Goal: Task Accomplishment & Management: Complete application form

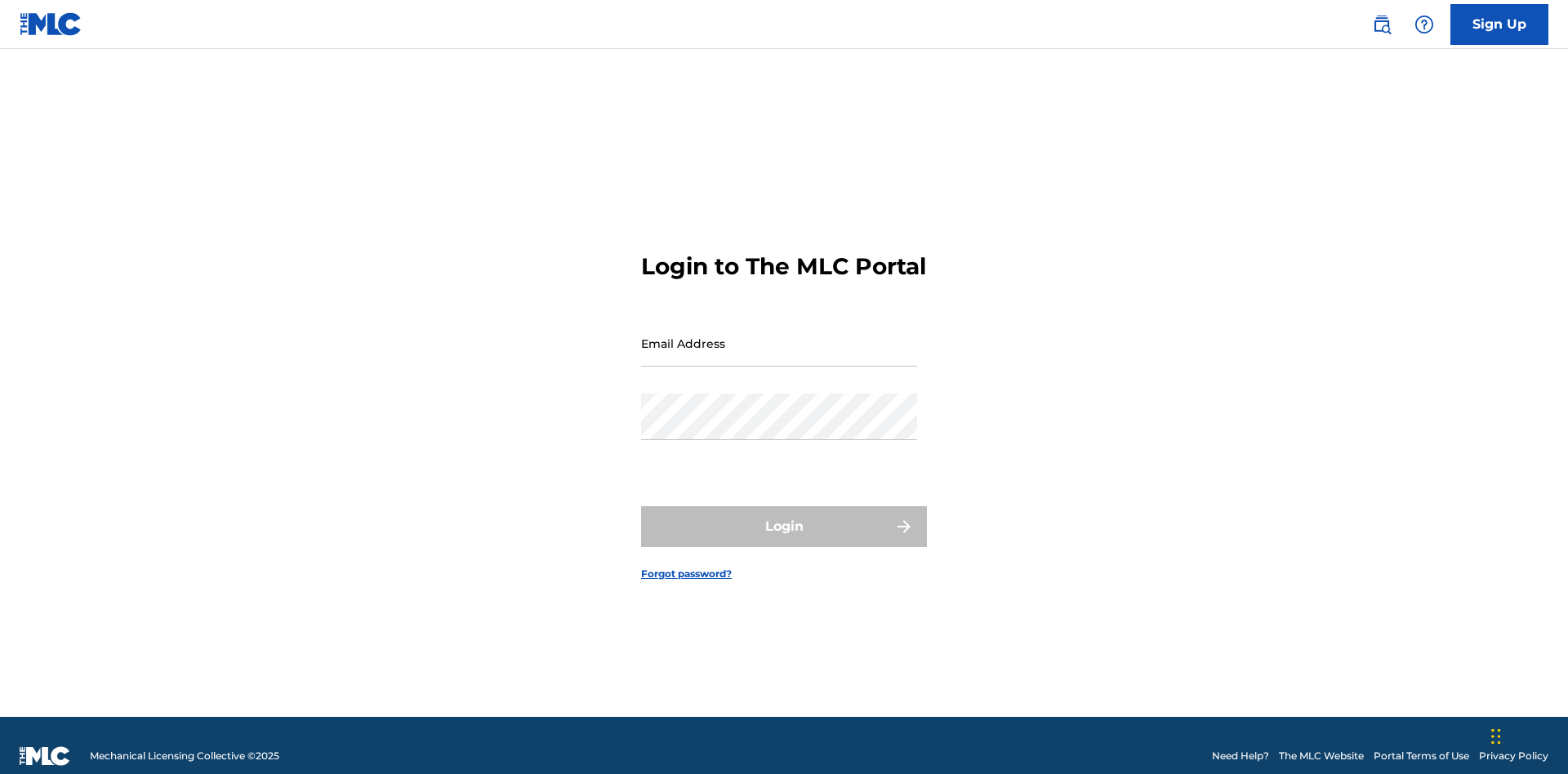
scroll to position [21, 0]
click at [779, 336] on input "Email Address" at bounding box center [779, 343] width 276 height 47
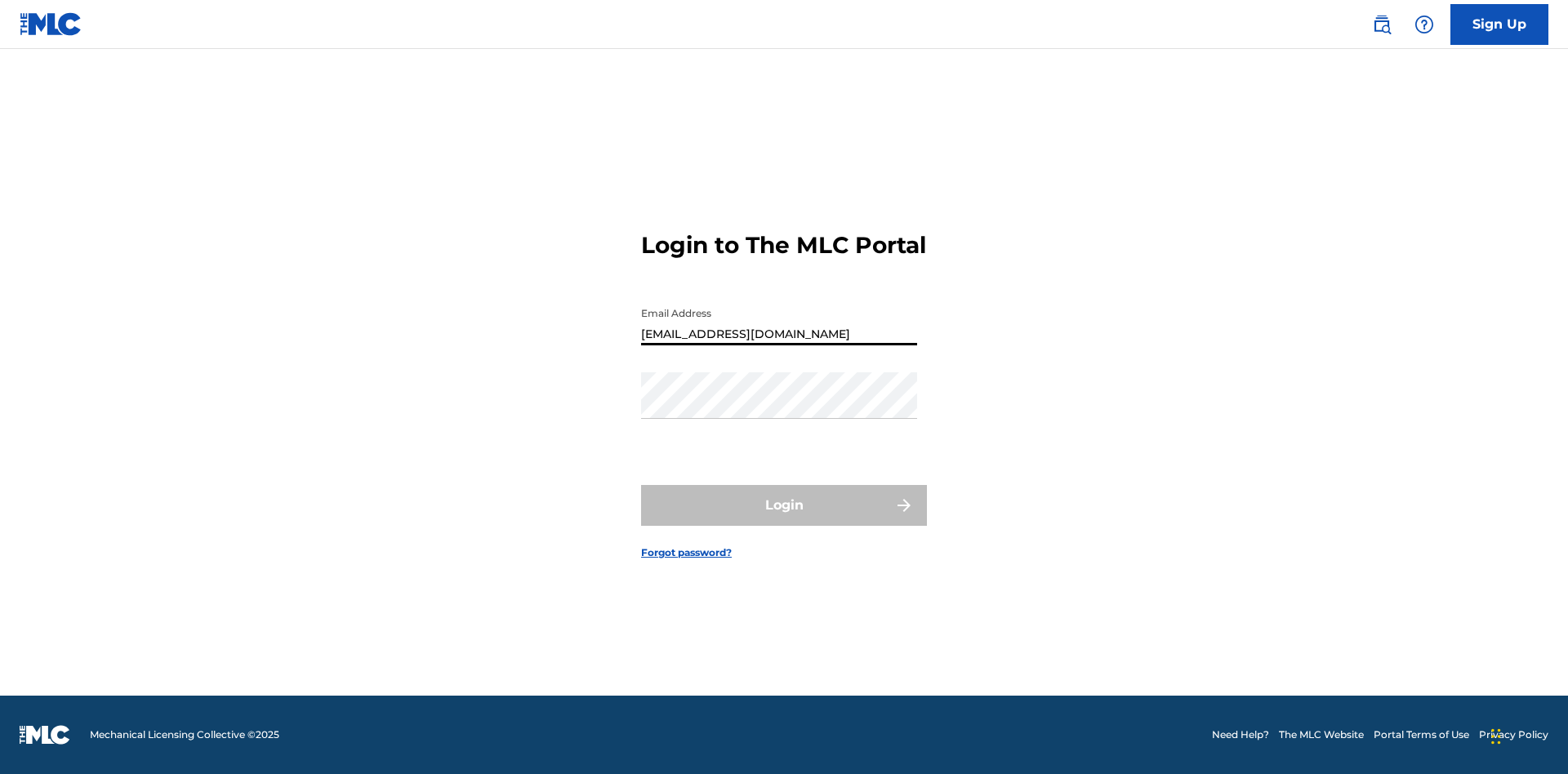
type input "[EMAIL_ADDRESS][DOMAIN_NAME]"
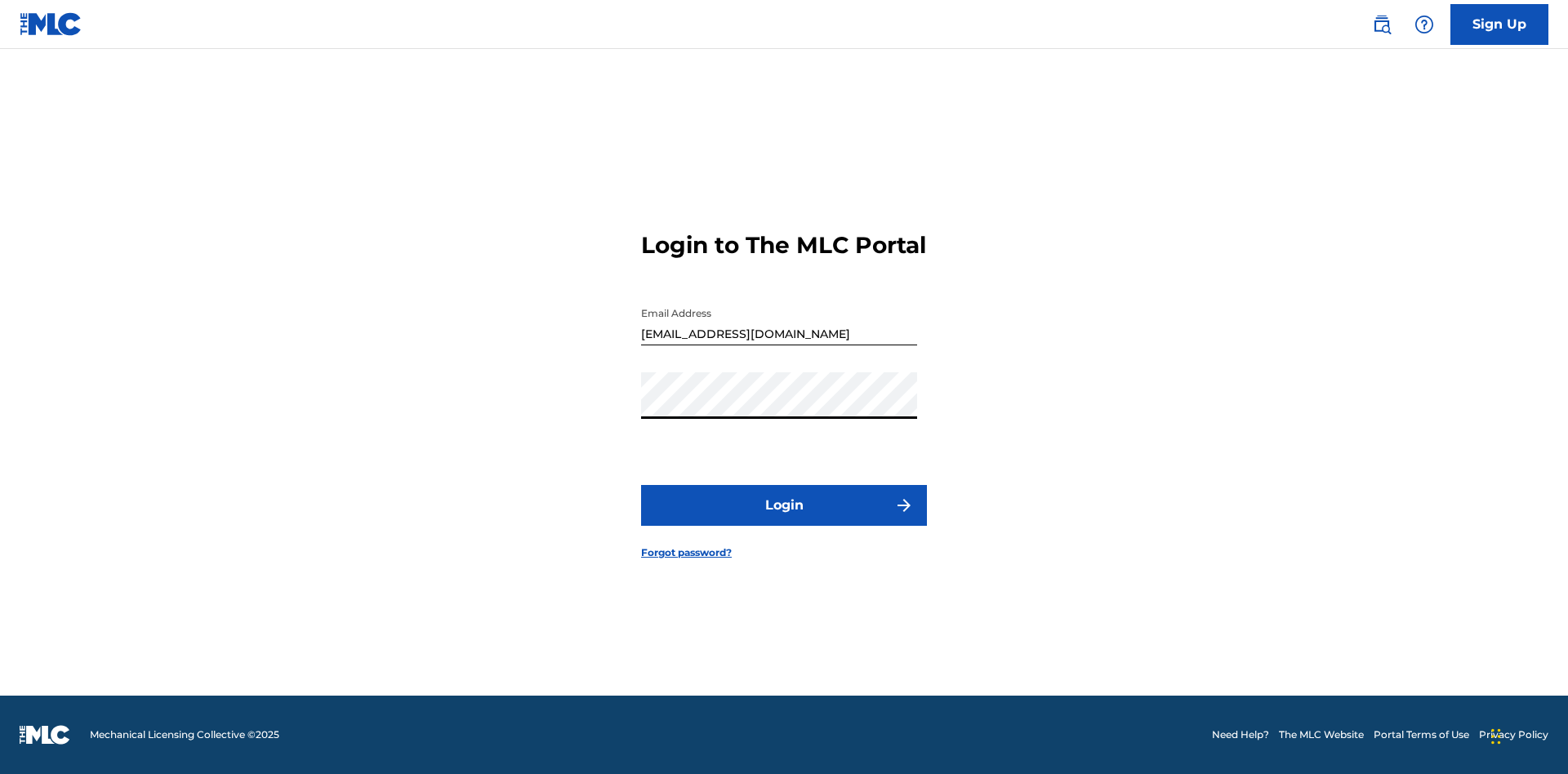
click at [784, 519] on button "Login" at bounding box center [784, 505] width 286 height 41
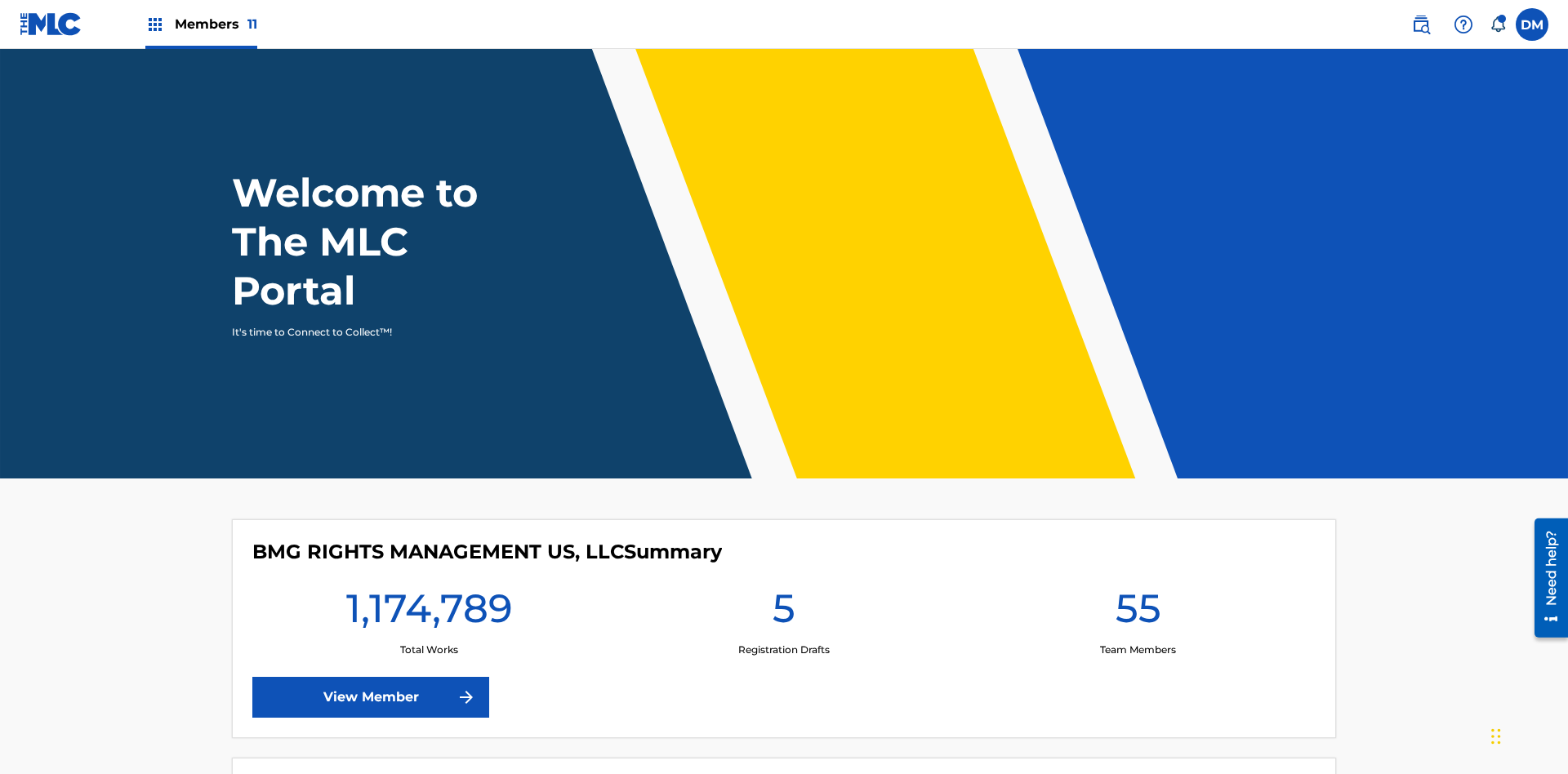
scroll to position [70, 0]
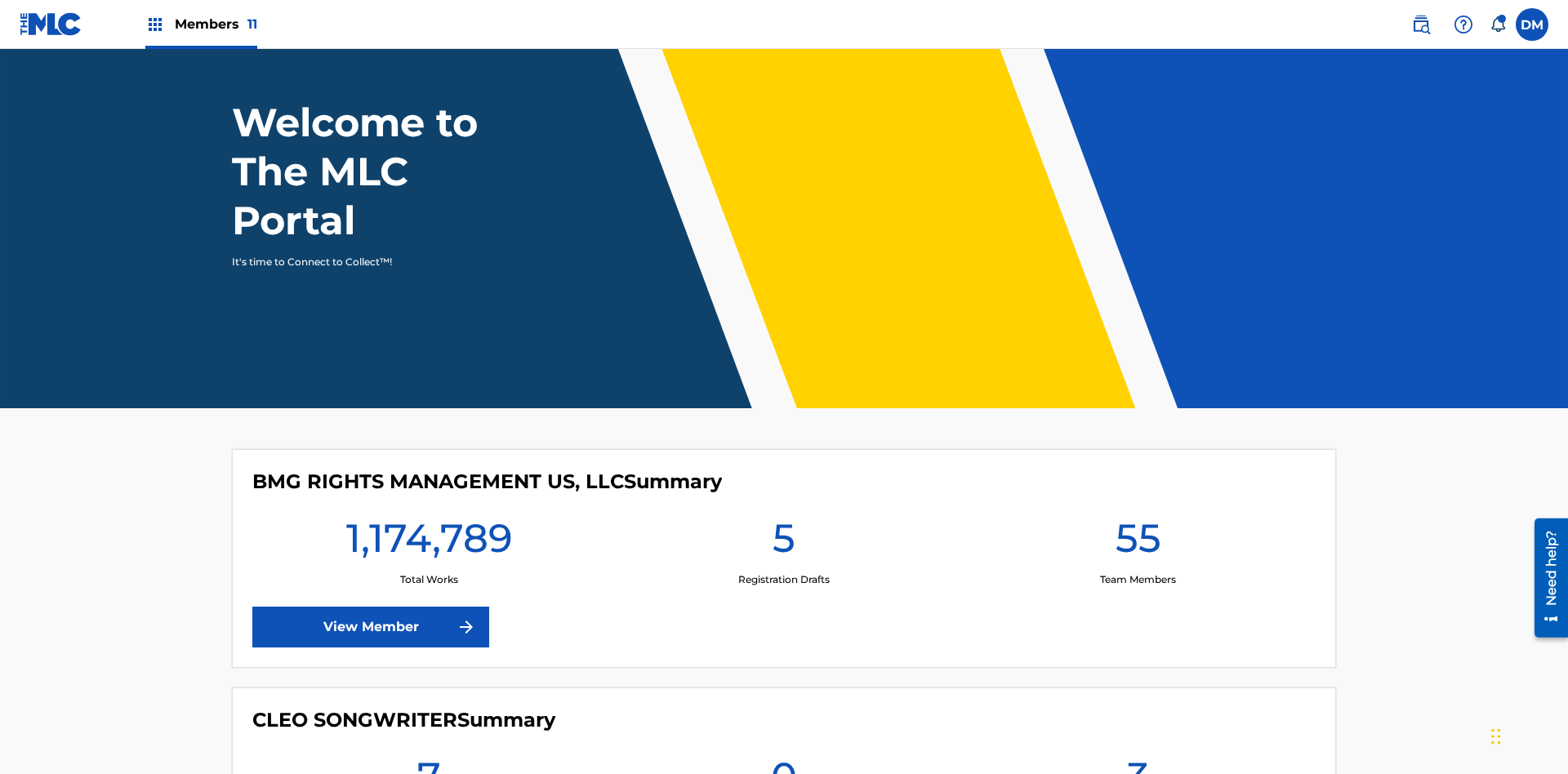
click at [201, 24] on span "Members 11" at bounding box center [216, 24] width 83 height 19
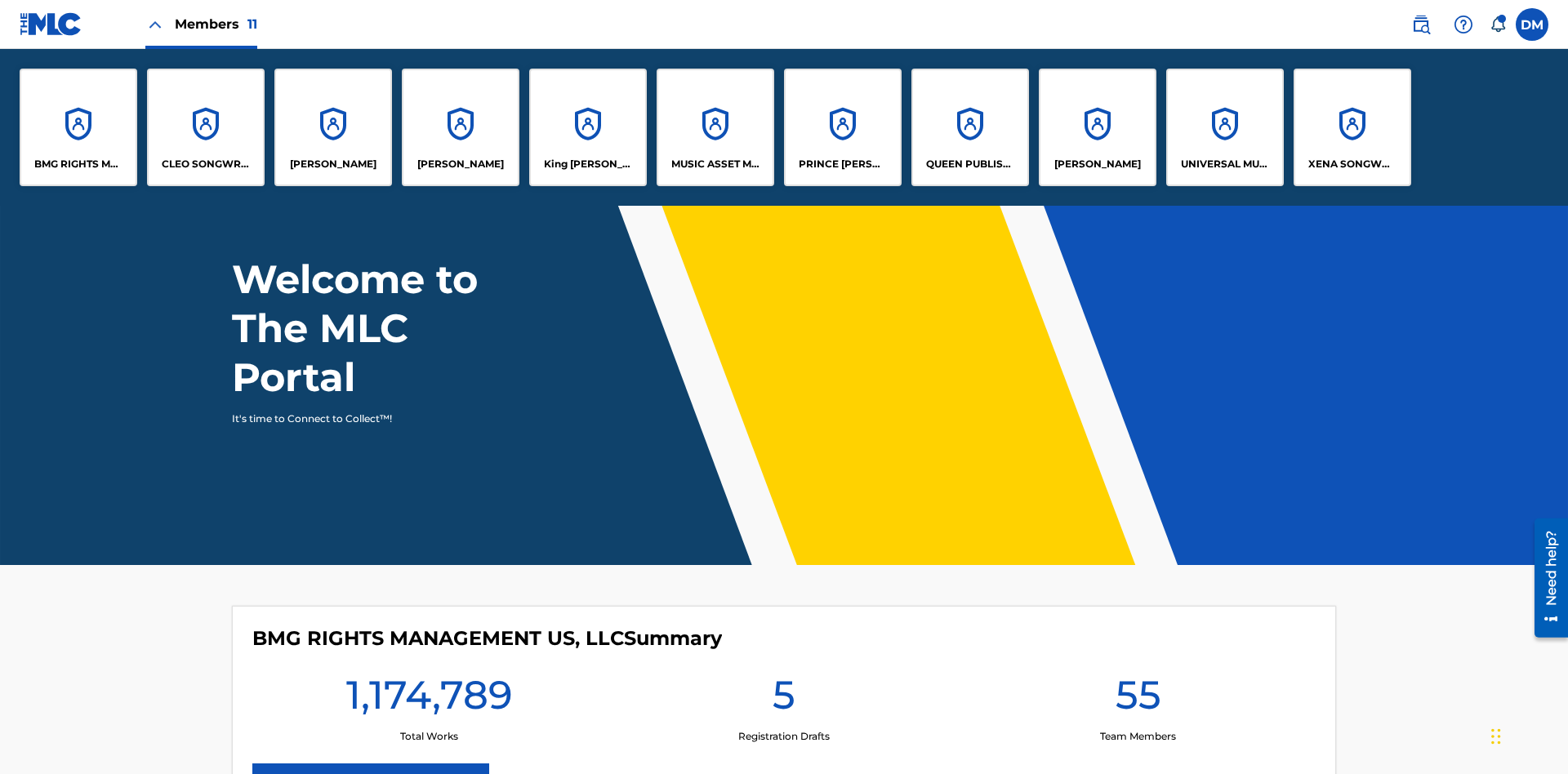
scroll to position [0, 0]
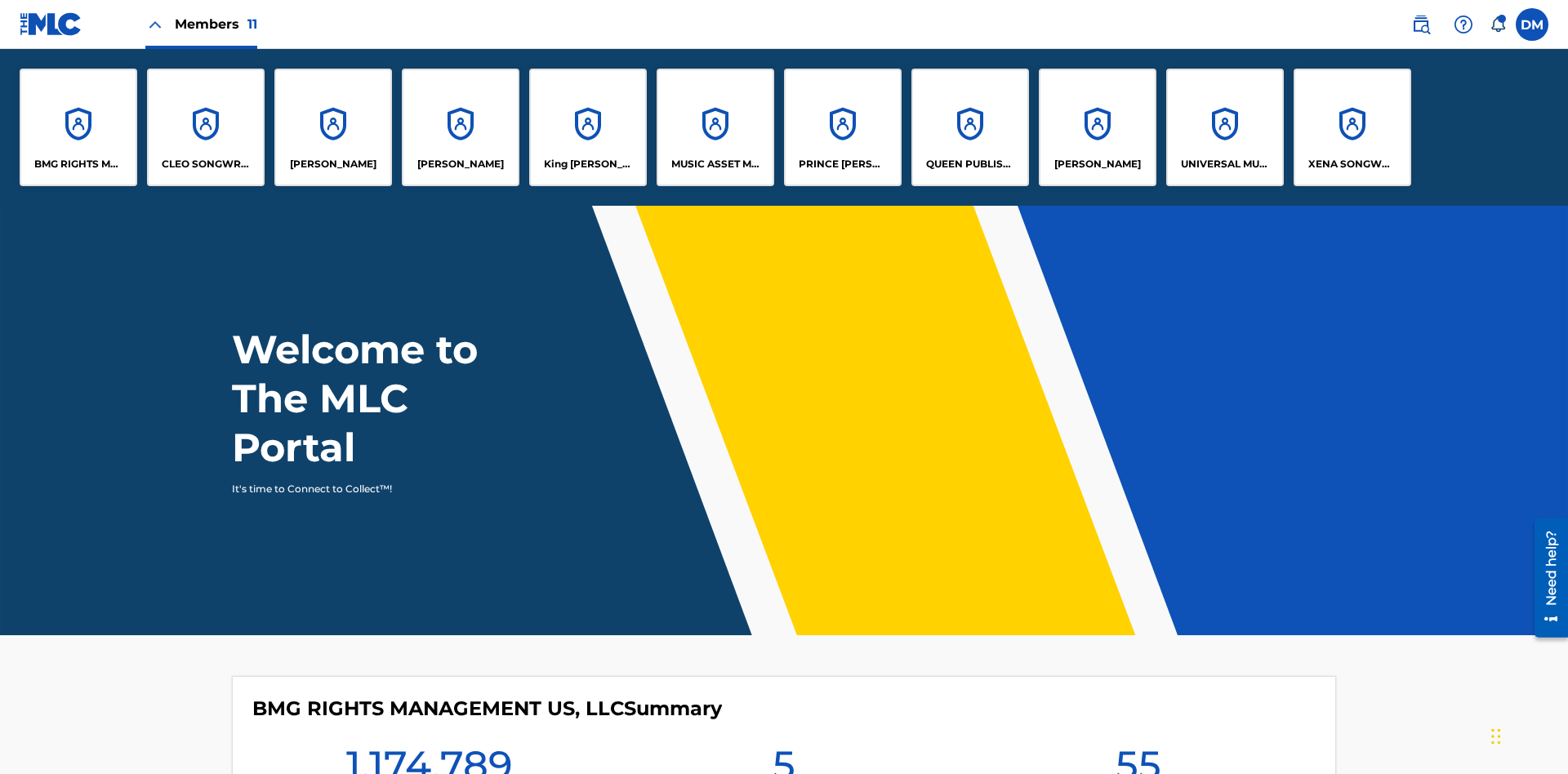
click at [460, 164] on p "[PERSON_NAME]" at bounding box center [460, 164] width 87 height 14
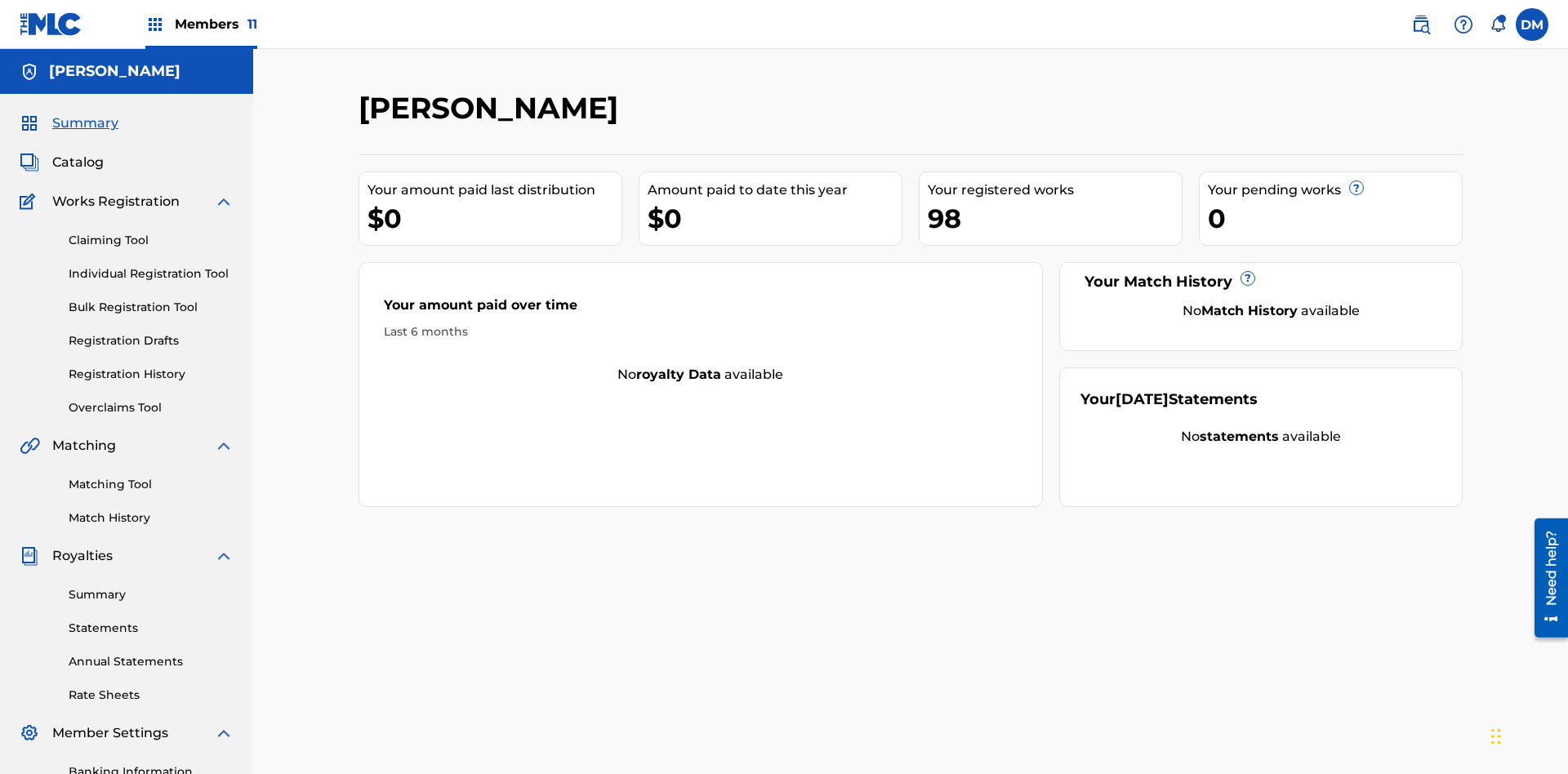
click at [151, 232] on link "Claiming Tool" at bounding box center [150, 241] width 165 height 17
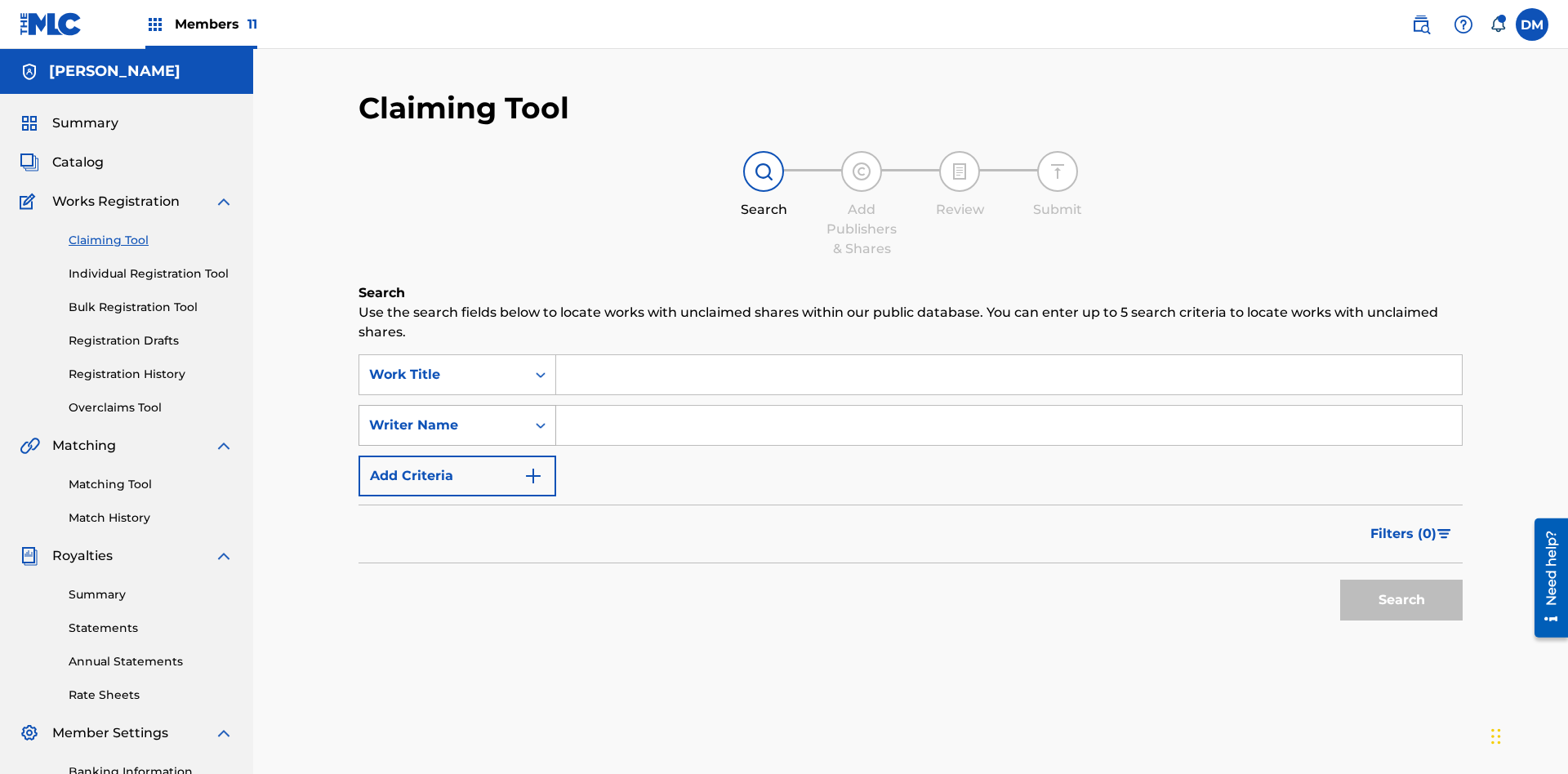
click at [443, 416] on div "Writer Name" at bounding box center [442, 425] width 147 height 20
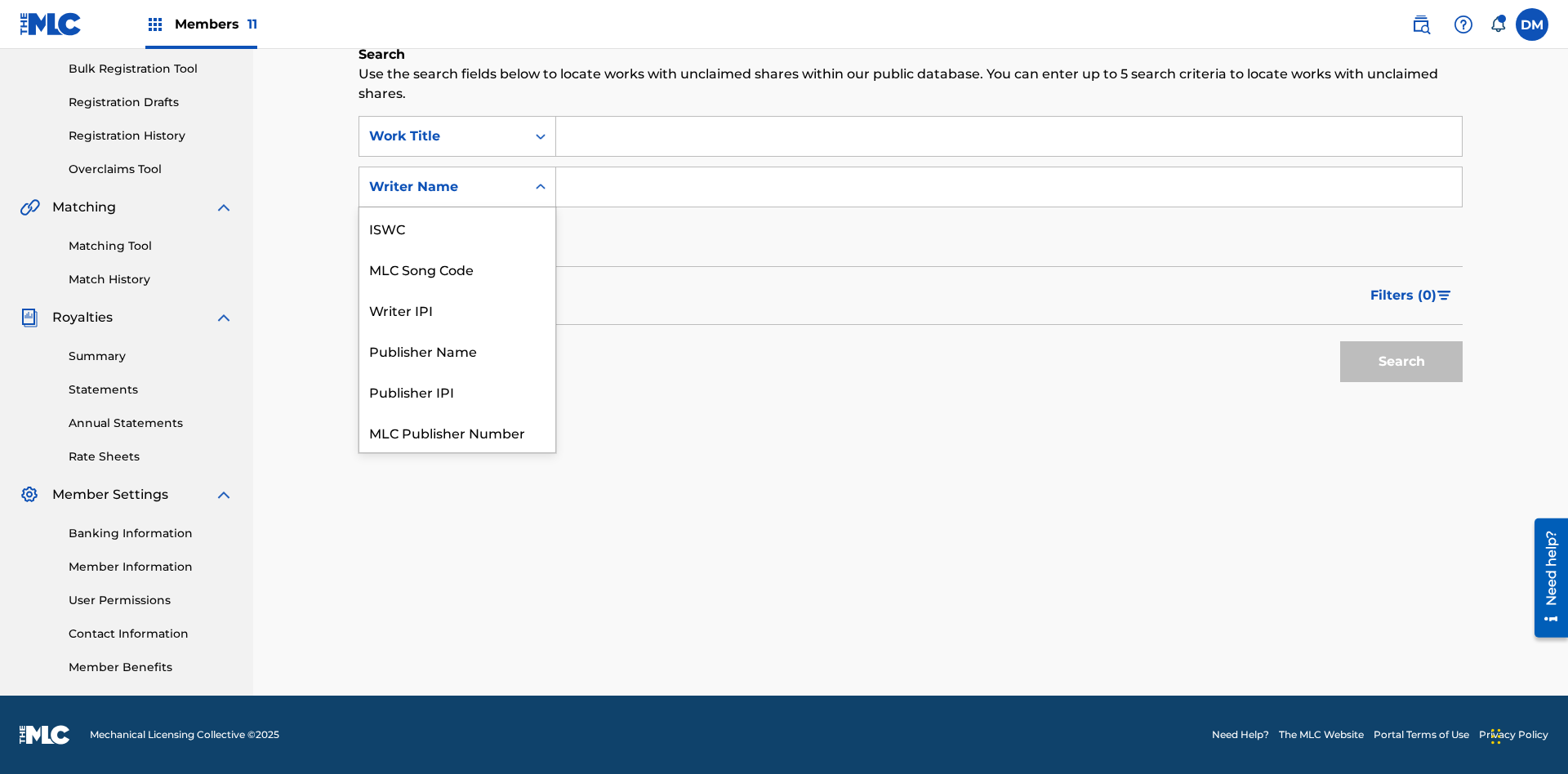
scroll to position [41, 0]
click at [457, 228] on div "MLC Song Code" at bounding box center [457, 227] width 196 height 41
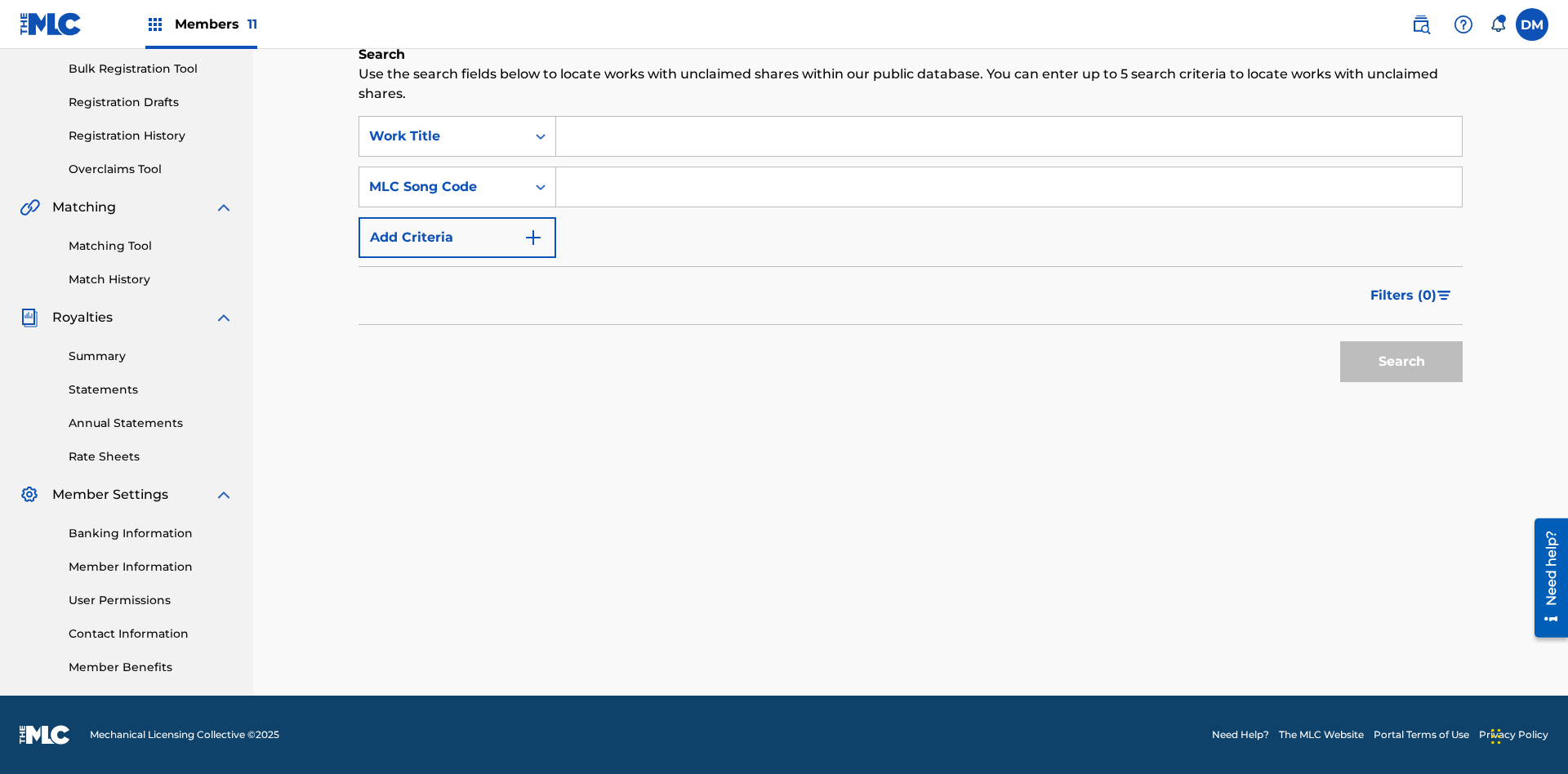
click at [1009, 136] on input "Search Form" at bounding box center [1009, 136] width 905 height 39
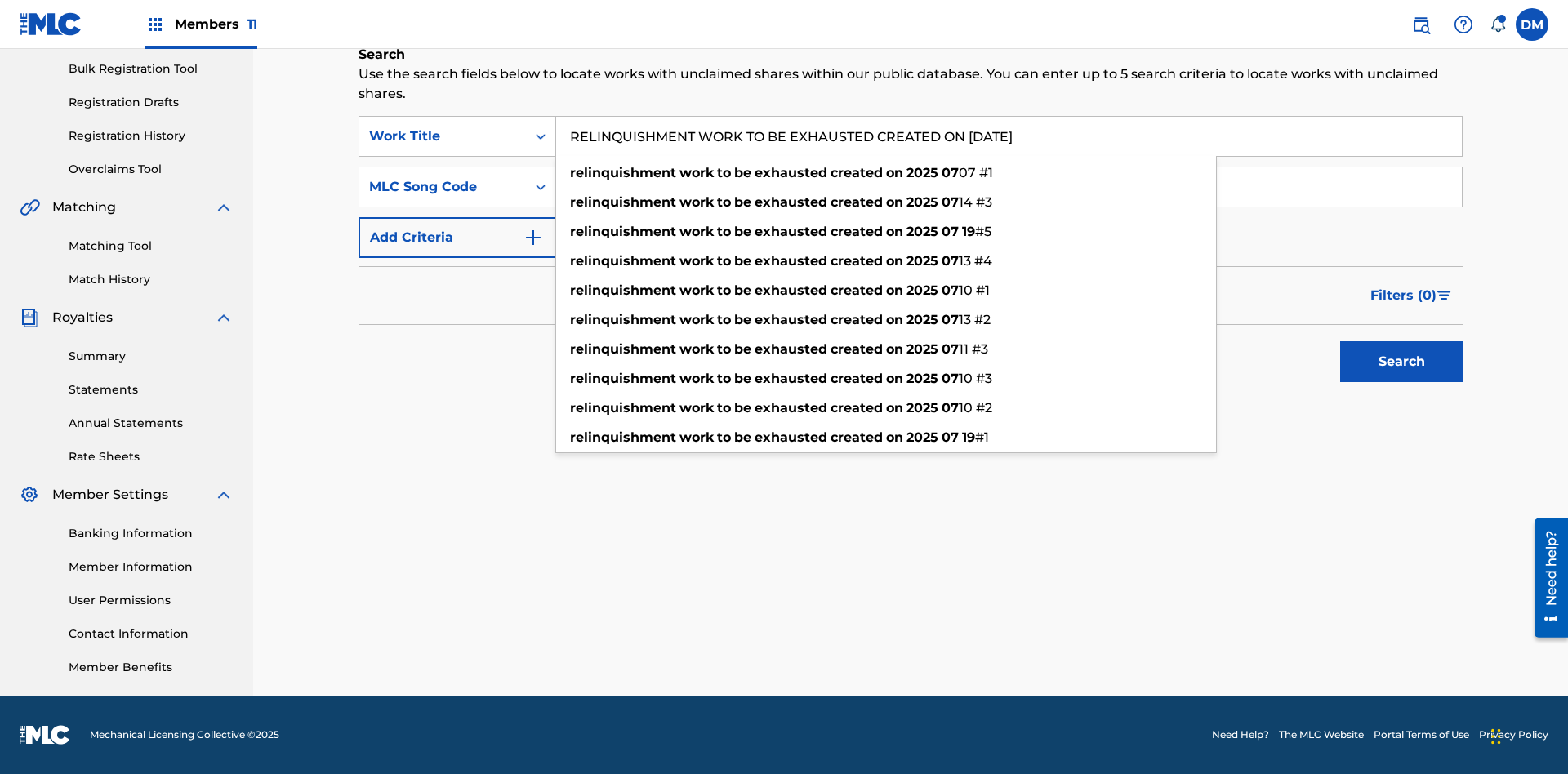
type input "RELINQUISHMENT WORK TO BE EXHAUSTED CREATED ON [DATE]"
click at [1009, 187] on input "Search Form" at bounding box center [1009, 186] width 905 height 39
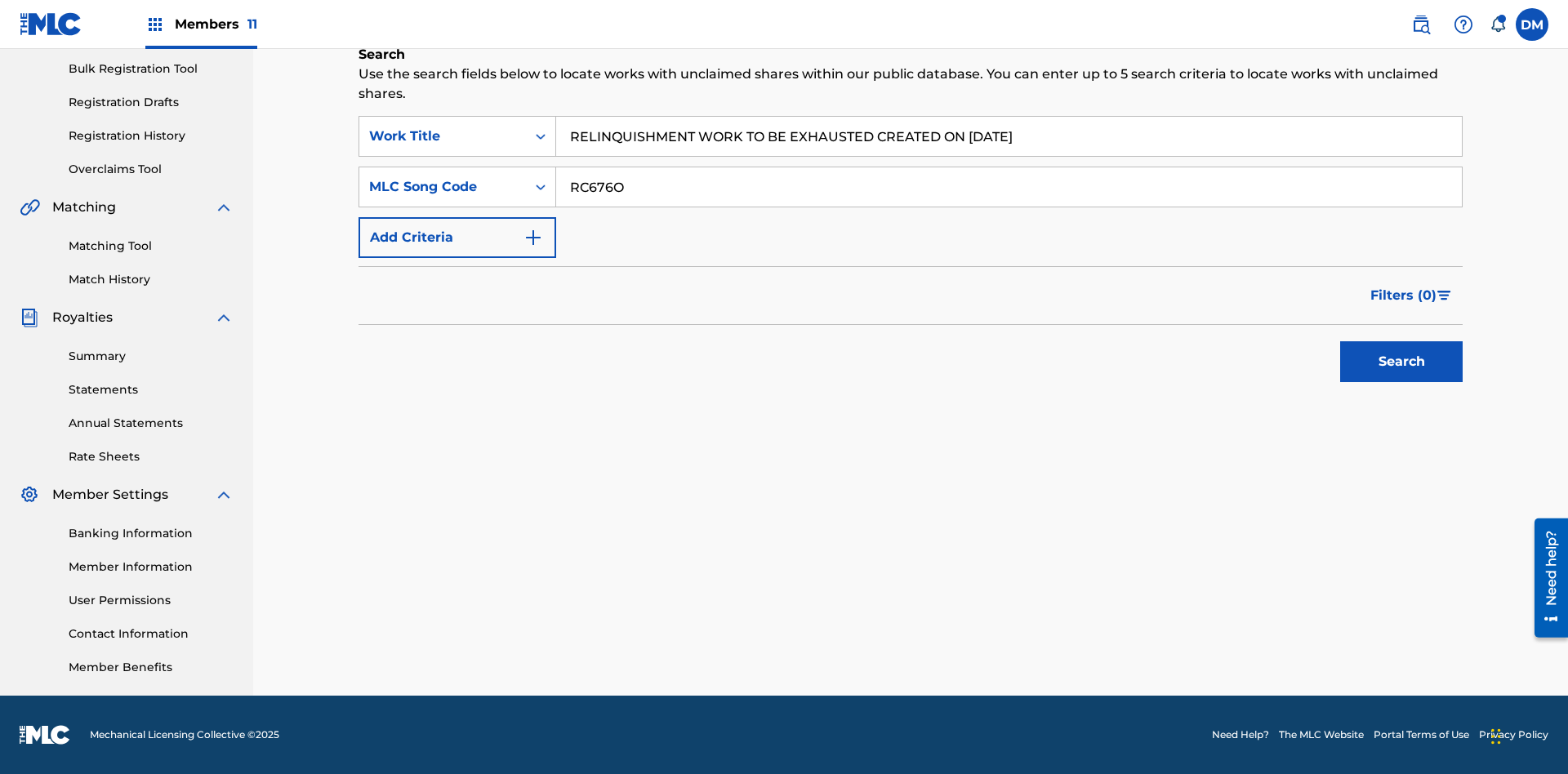
type input "RC676O"
click at [1402, 361] on button "Search" at bounding box center [1401, 361] width 123 height 41
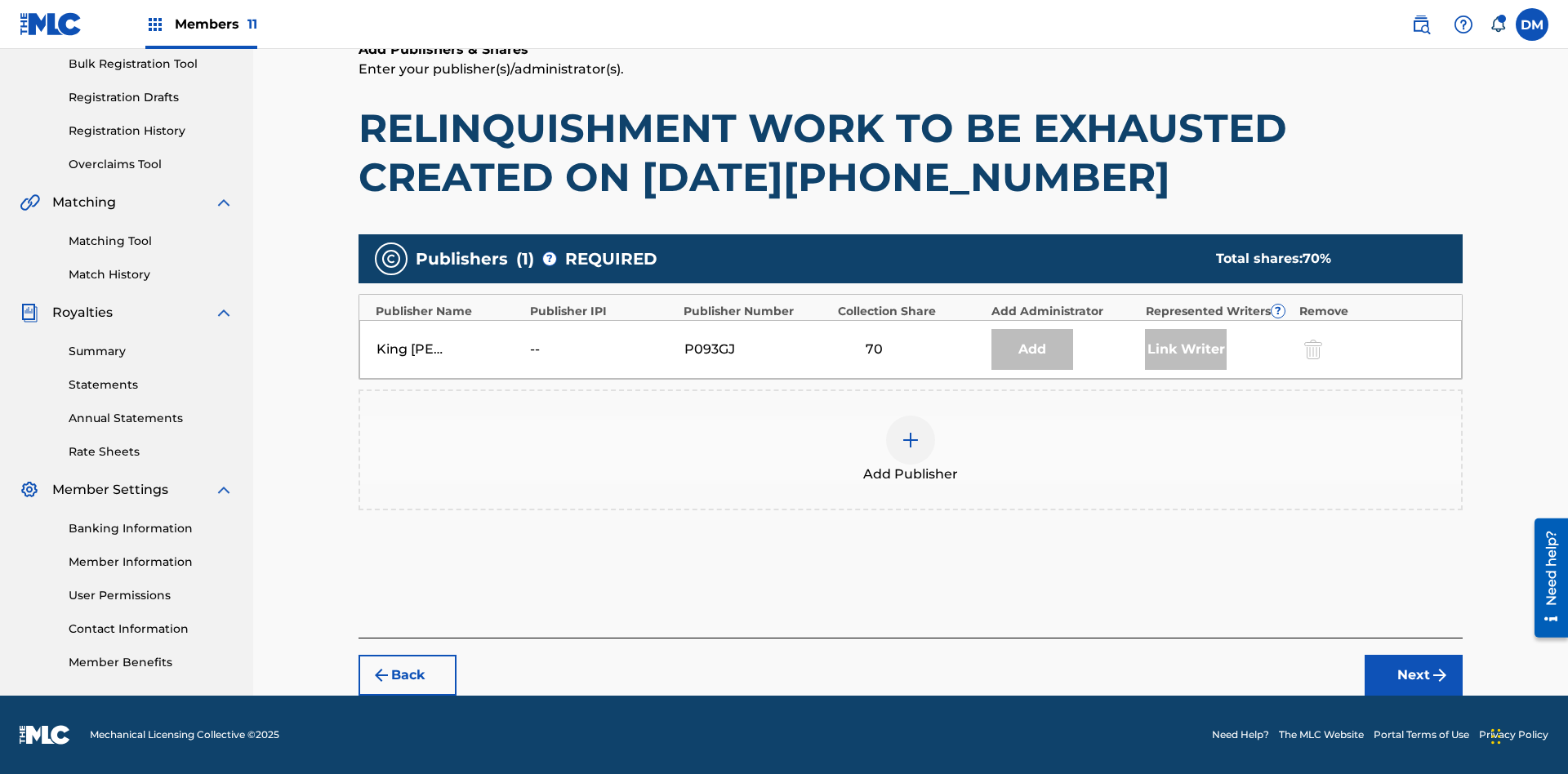
click at [911, 440] on img at bounding box center [910, 440] width 20 height 20
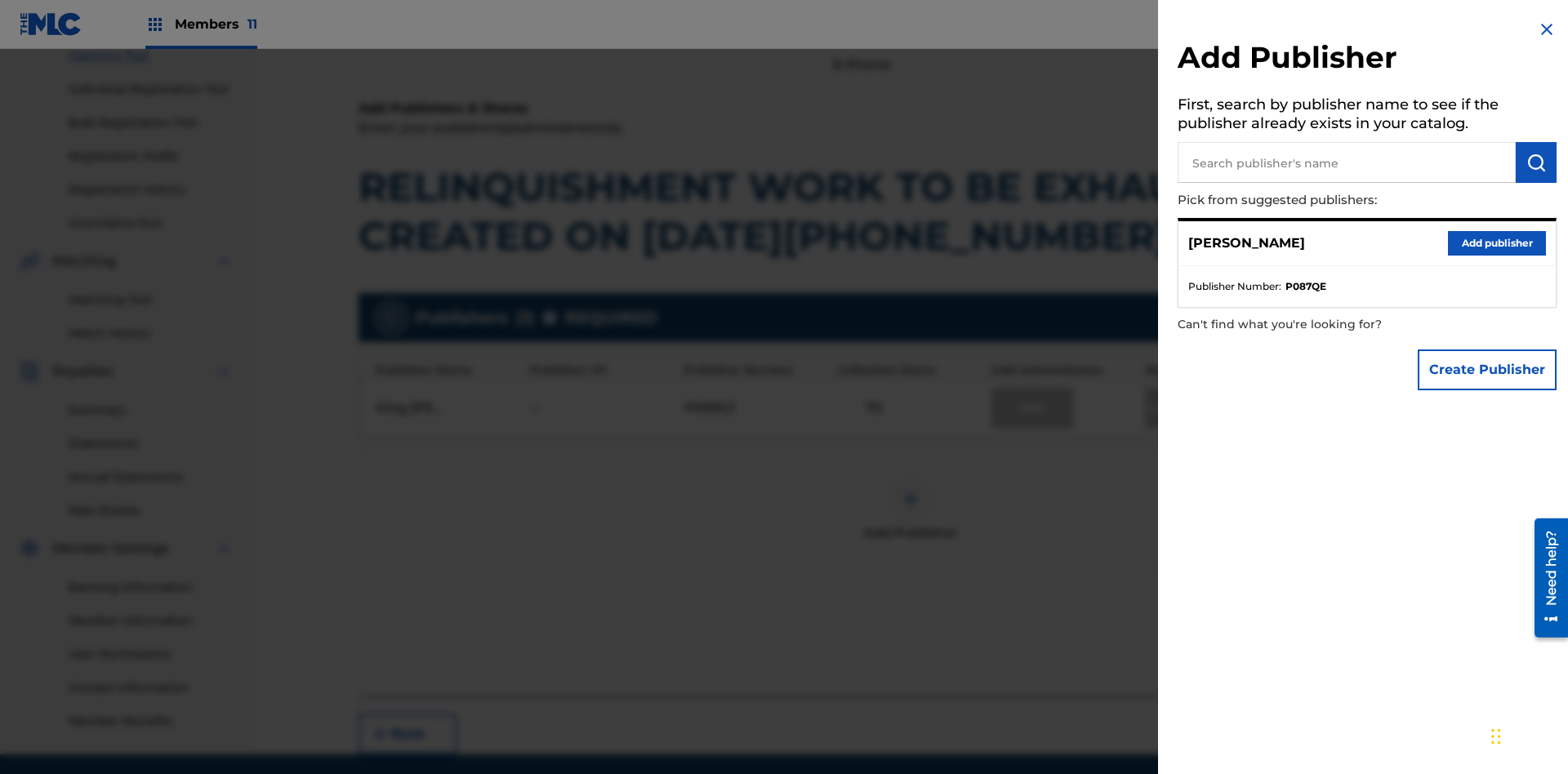
click at [1346, 163] on input "text" at bounding box center [1346, 162] width 339 height 41
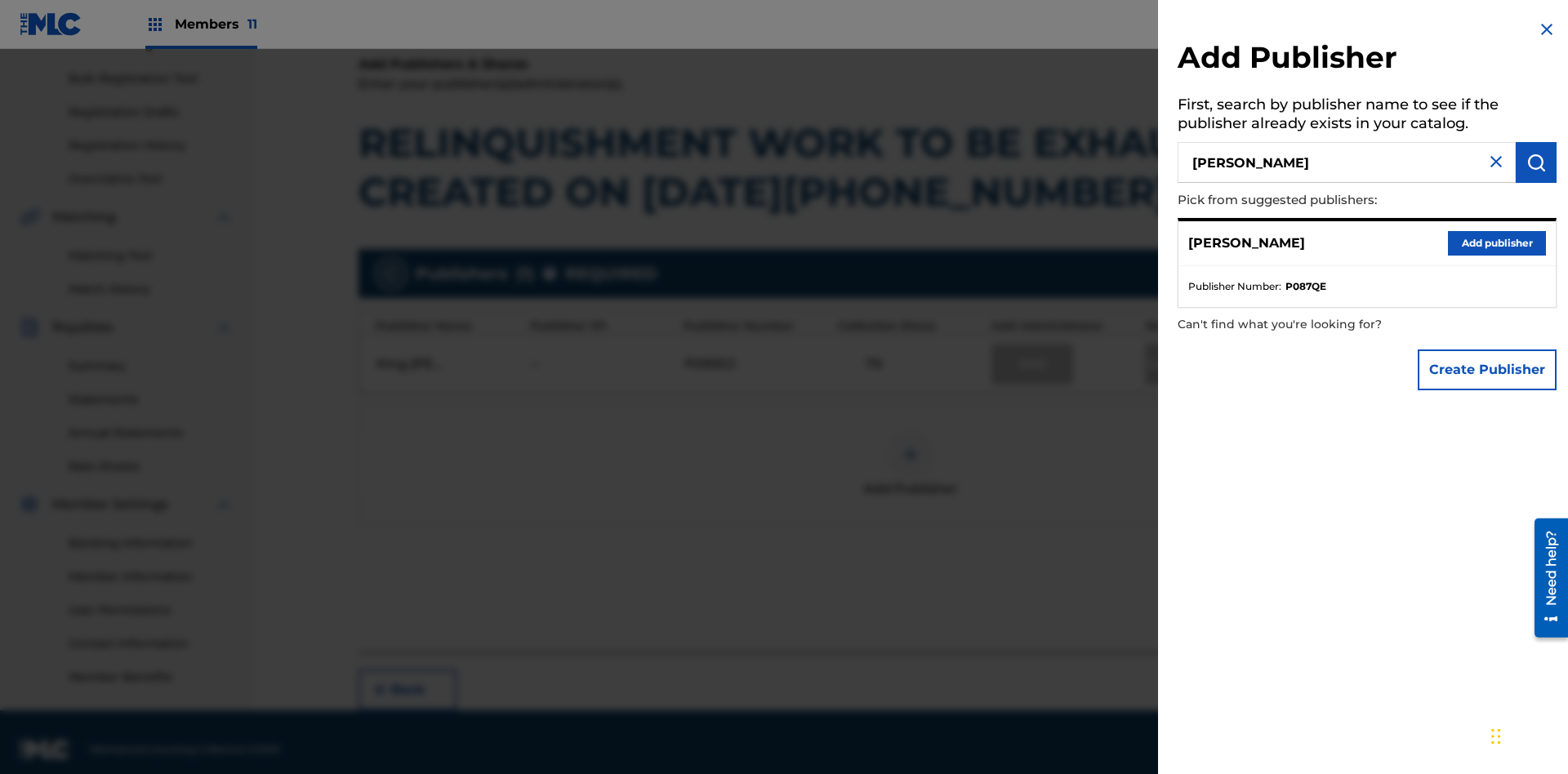
type input "[PERSON_NAME]"
click at [1537, 163] on img "submit" at bounding box center [1536, 163] width 20 height 20
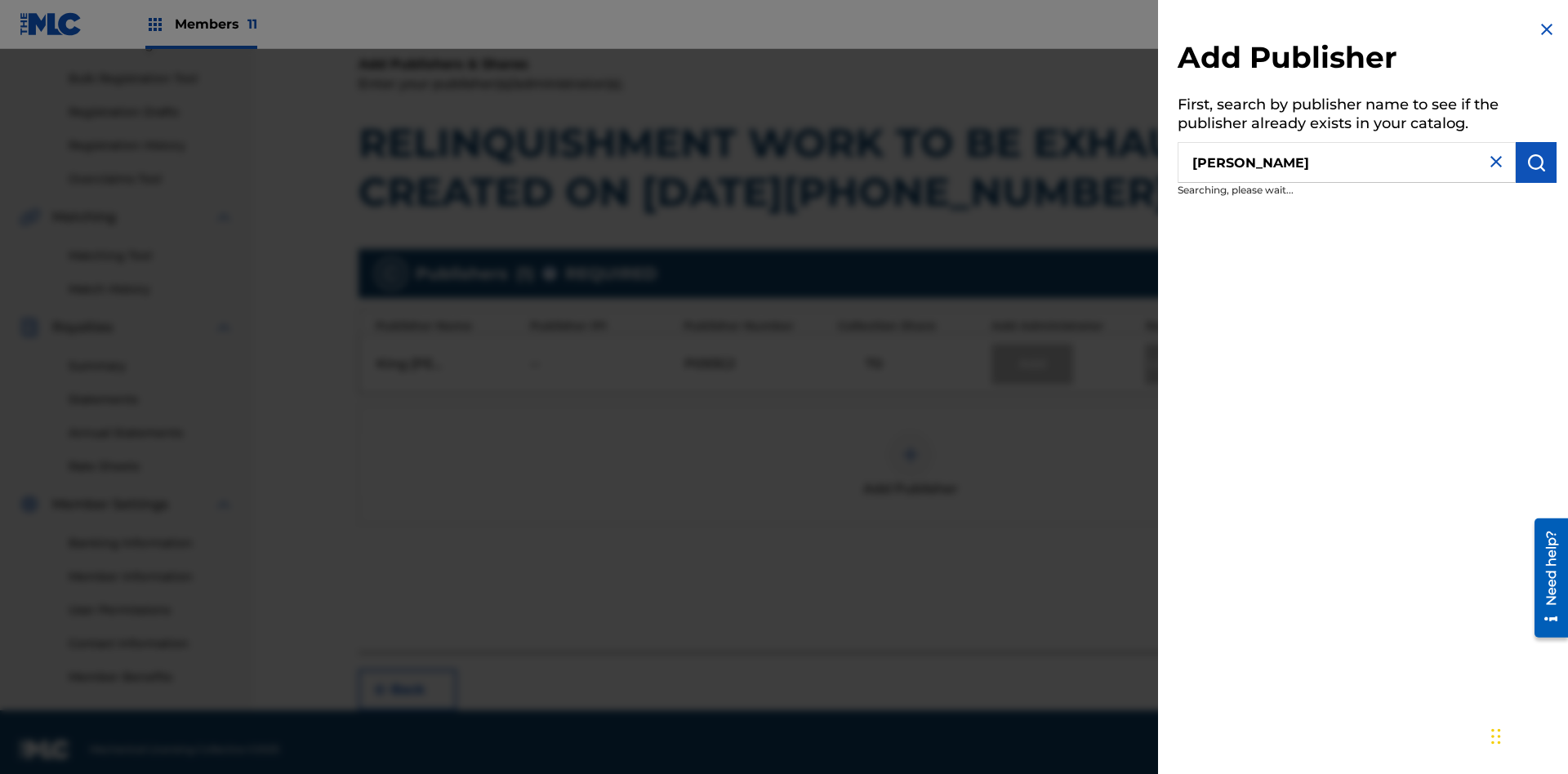
scroll to position [243, 0]
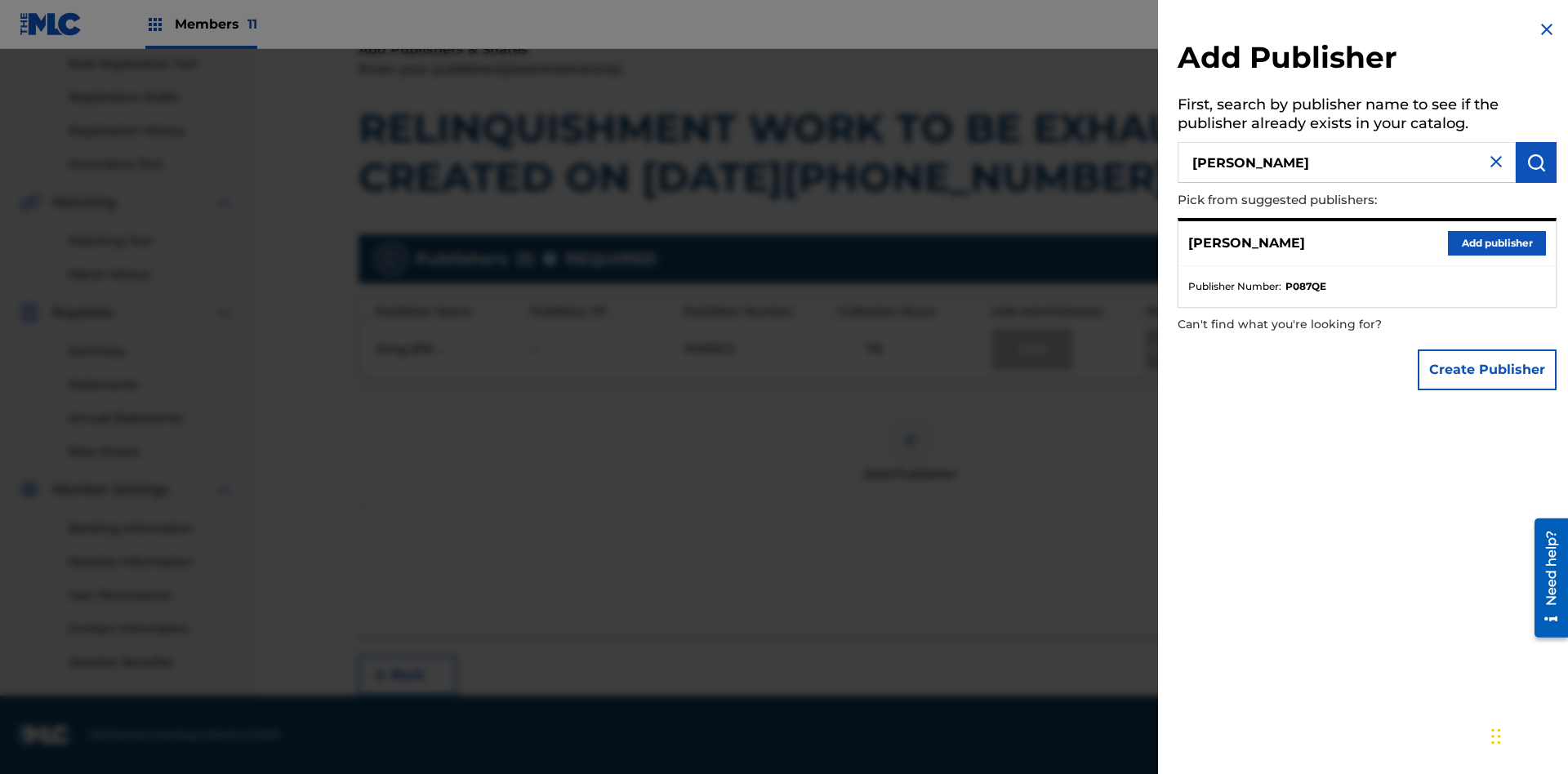
click at [1497, 242] on button "Add publisher" at bounding box center [1497, 243] width 98 height 25
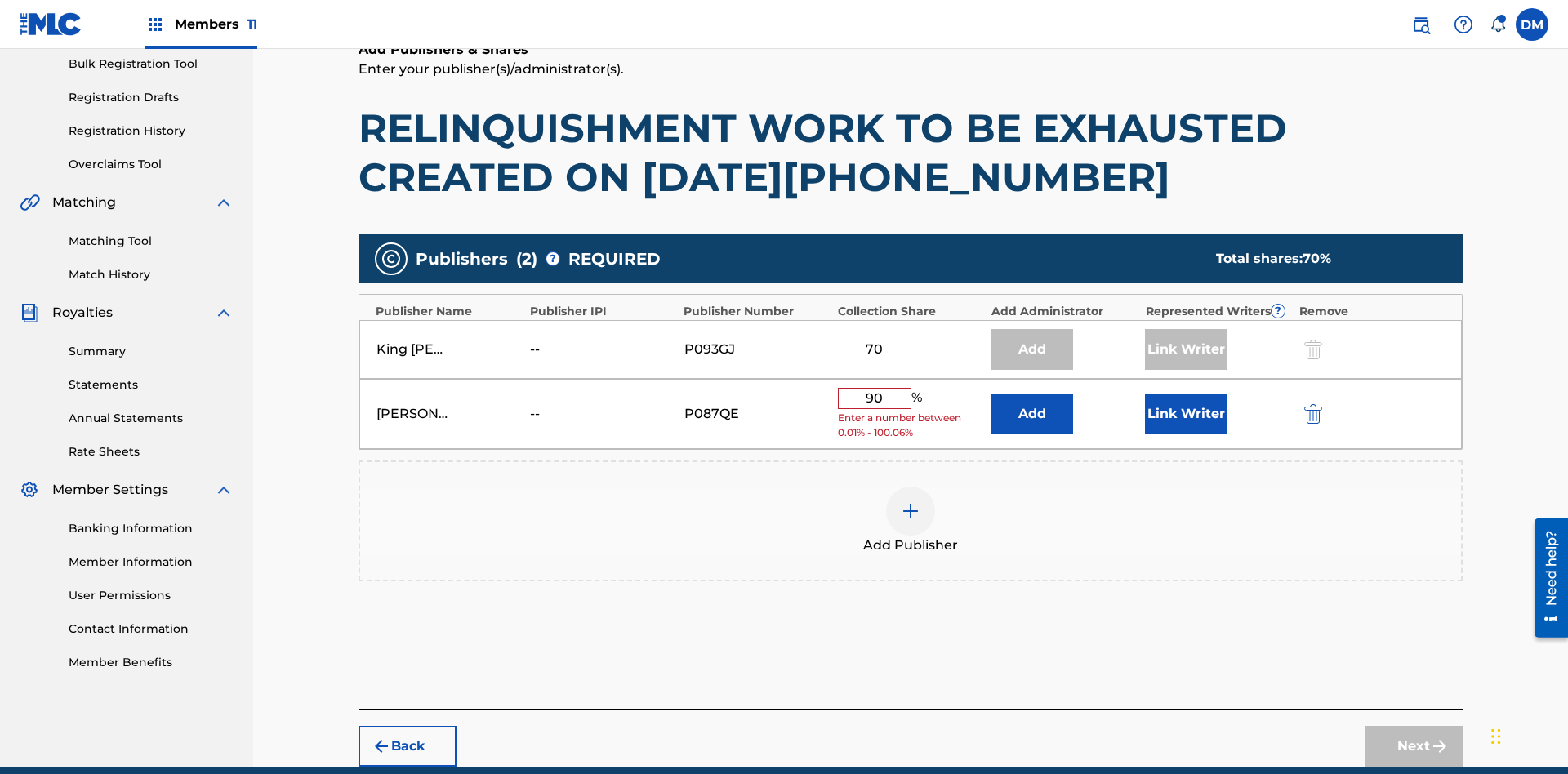
scroll to position [302, 0]
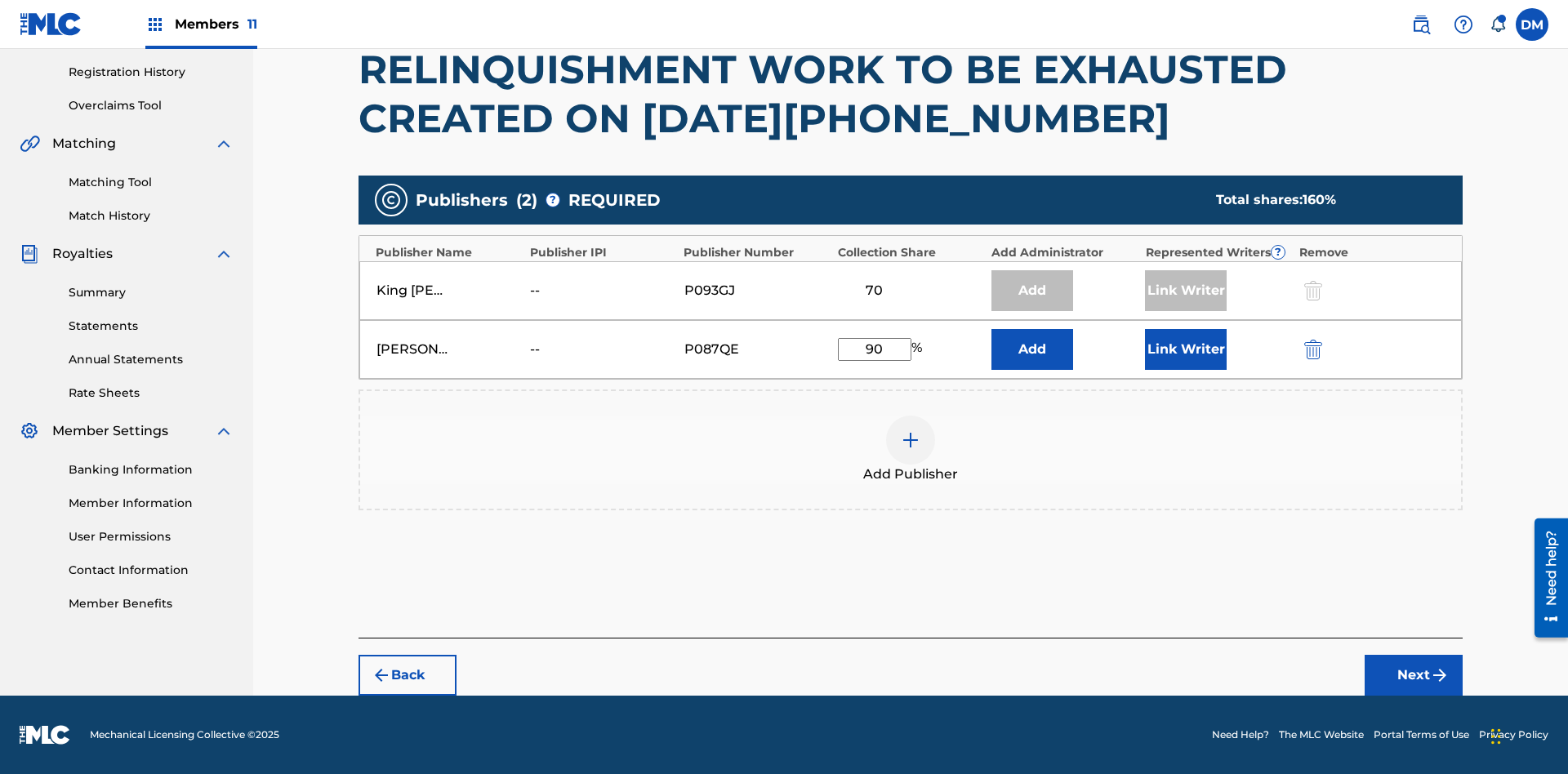
type input "90"
click at [1186, 349] on button "Link Writer" at bounding box center [1186, 349] width 82 height 41
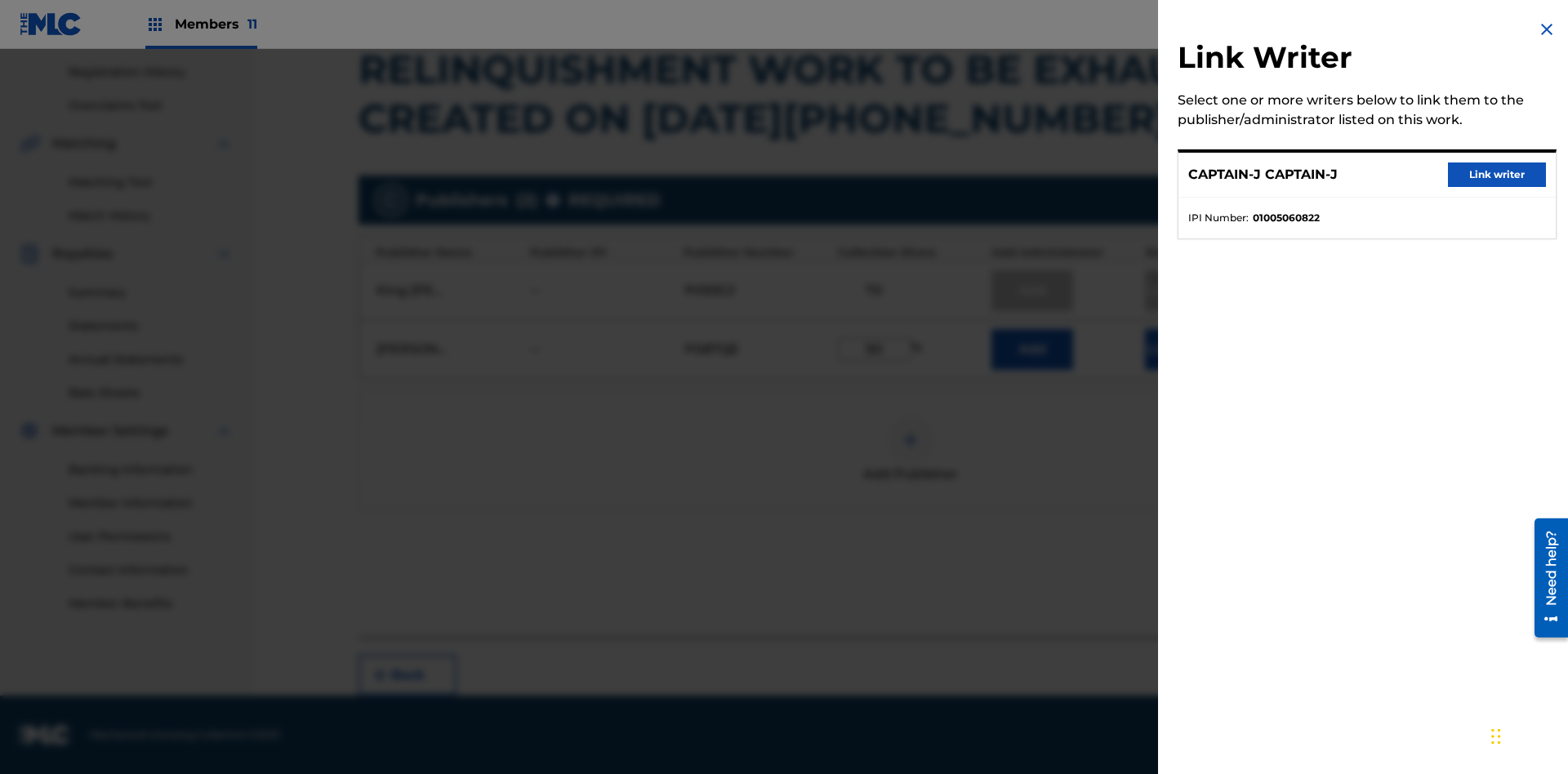
click at [1497, 175] on button "Link writer" at bounding box center [1497, 175] width 98 height 25
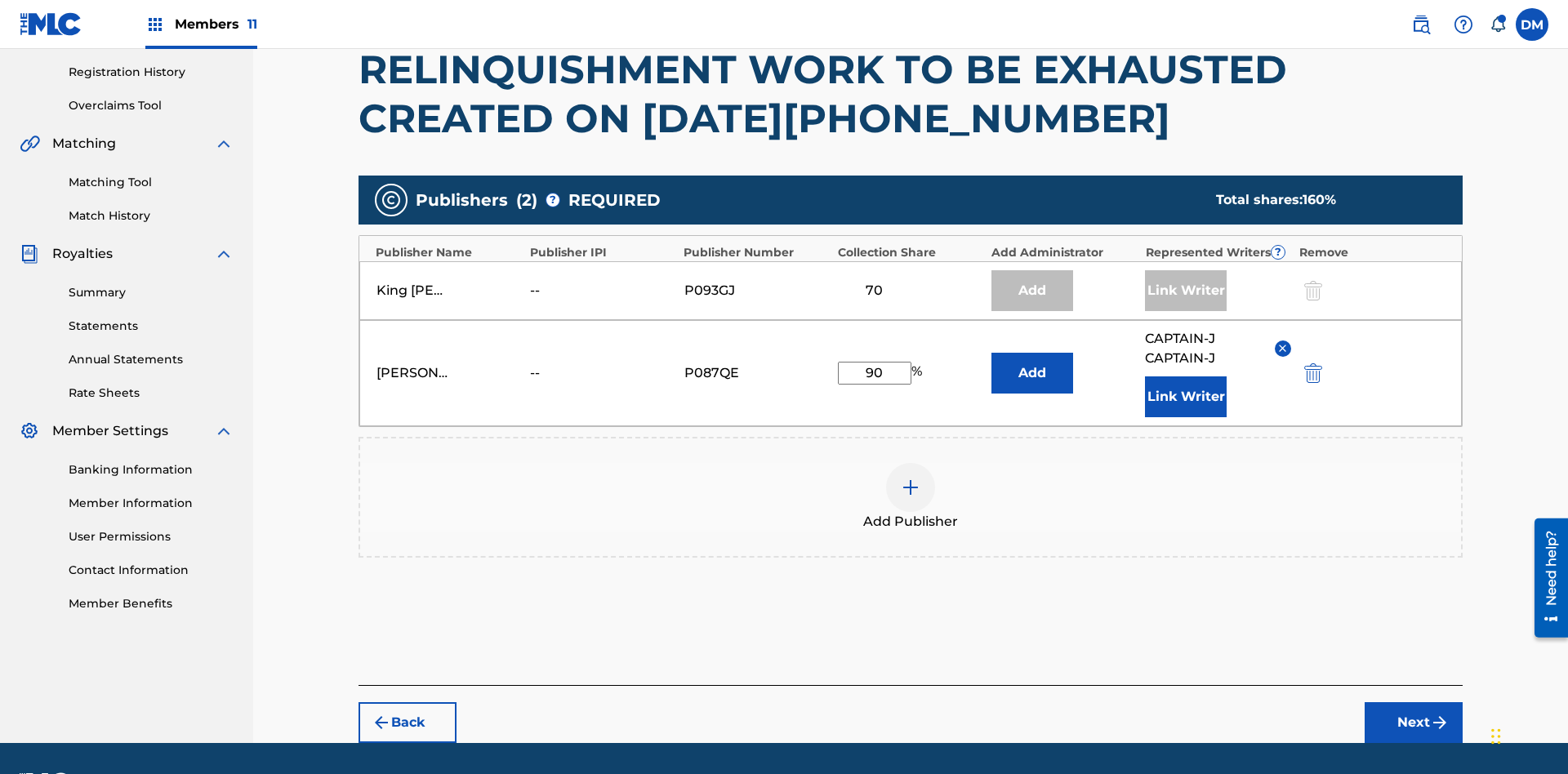
click at [1186, 377] on button "Link Writer" at bounding box center [1186, 397] width 82 height 41
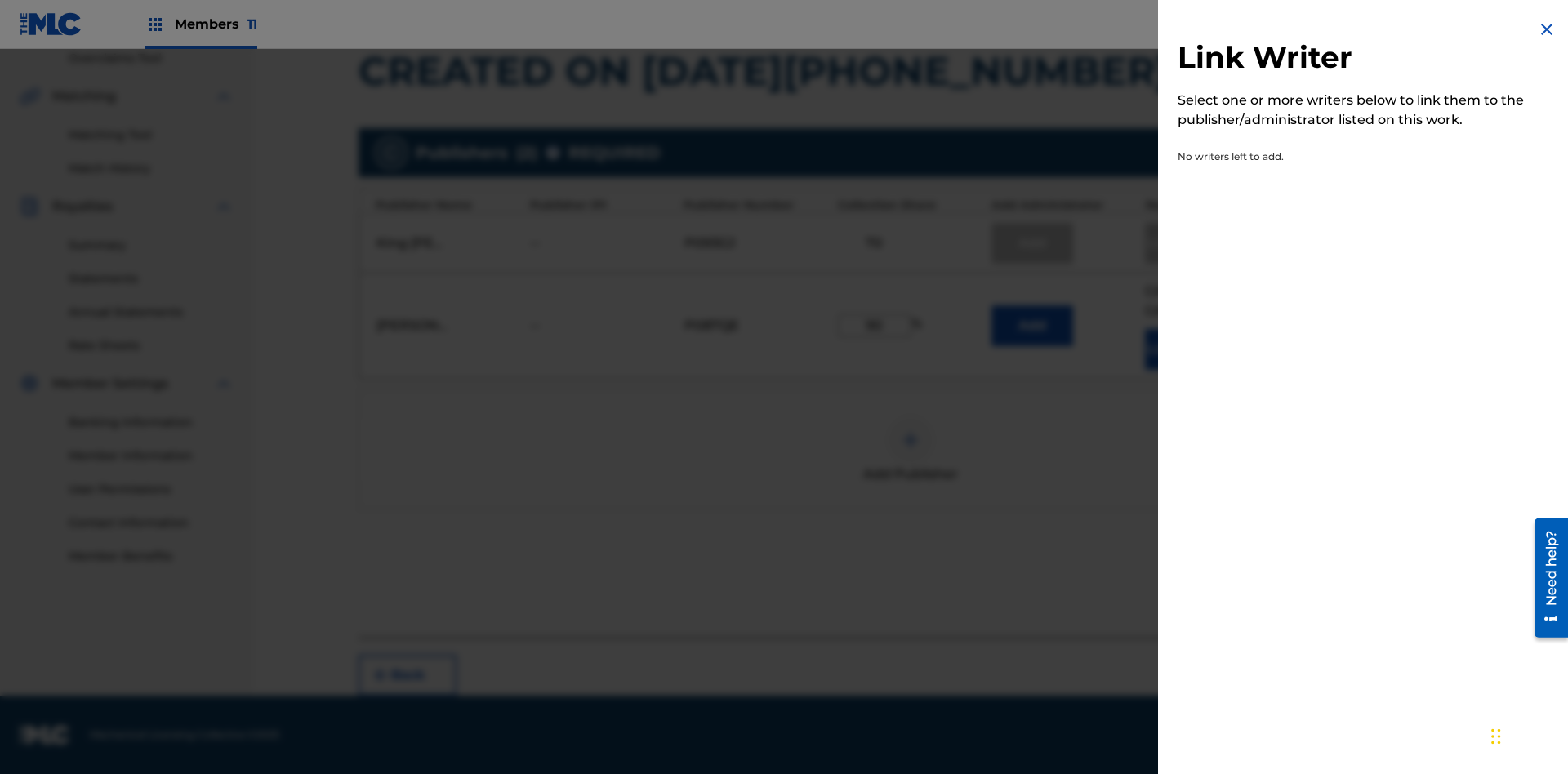
click at [1547, 29] on img at bounding box center [1546, 29] width 20 height 20
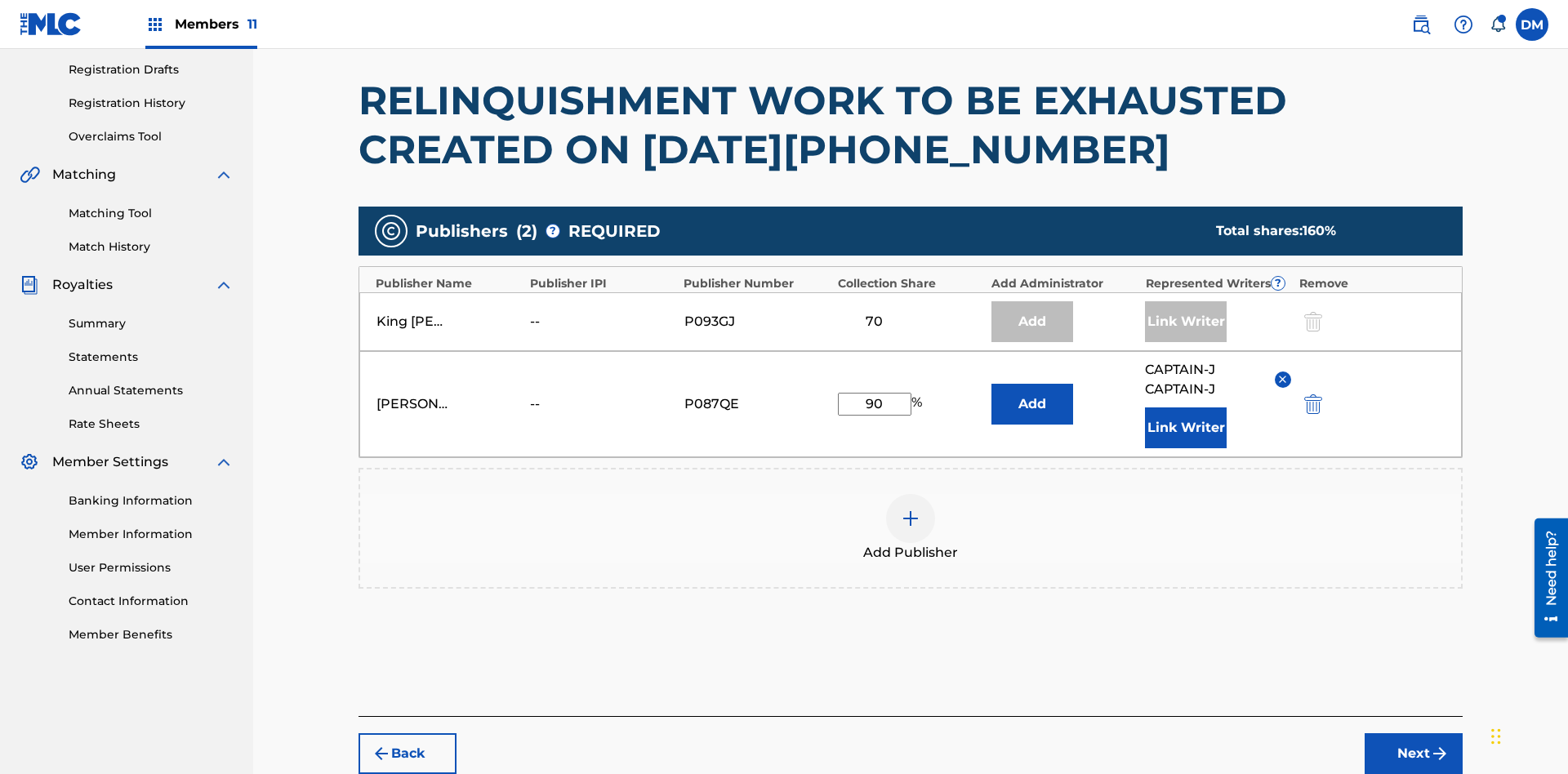
scroll to position [350, 0]
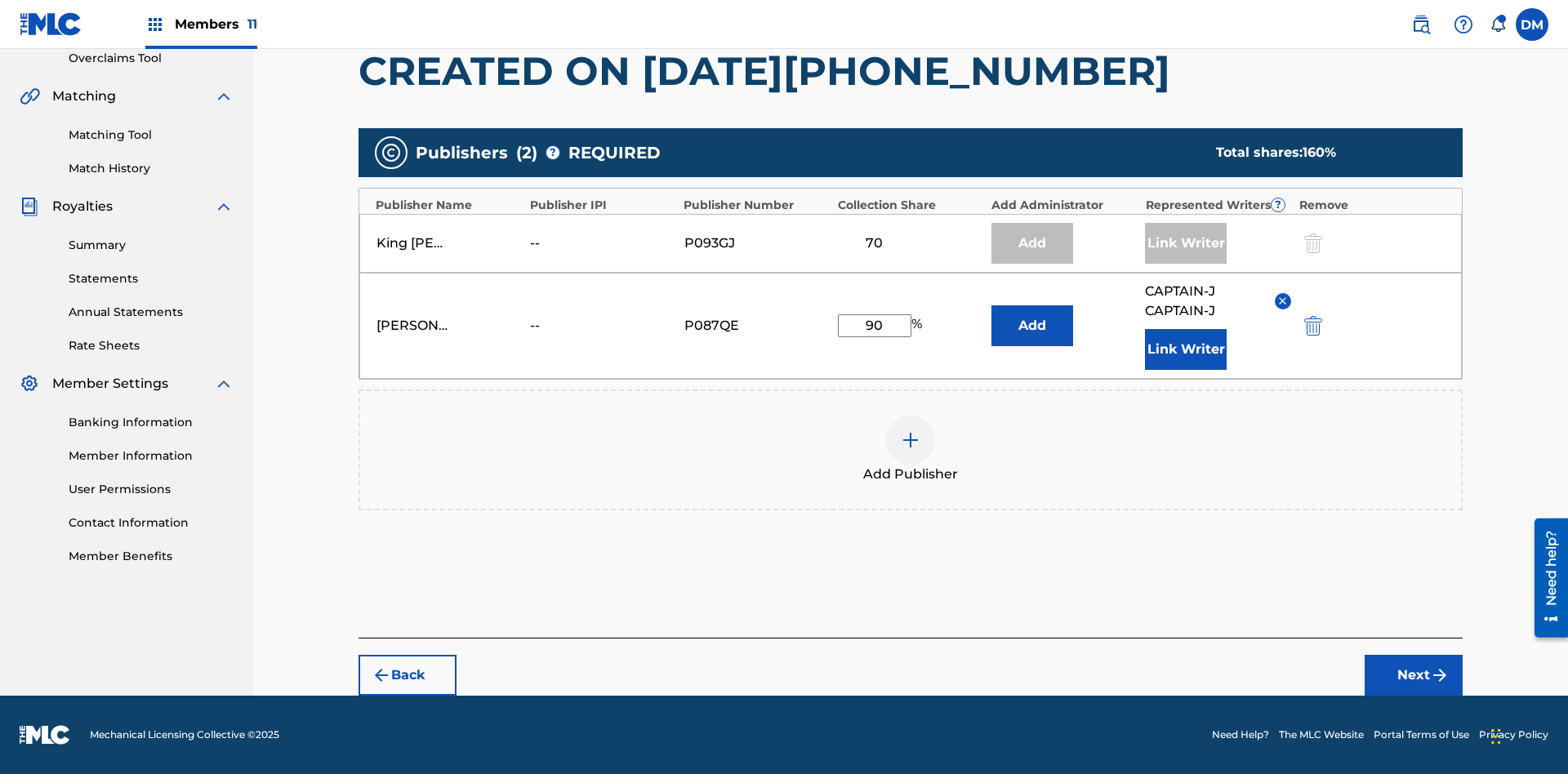
click at [1414, 675] on button "Next" at bounding box center [1413, 675] width 98 height 41
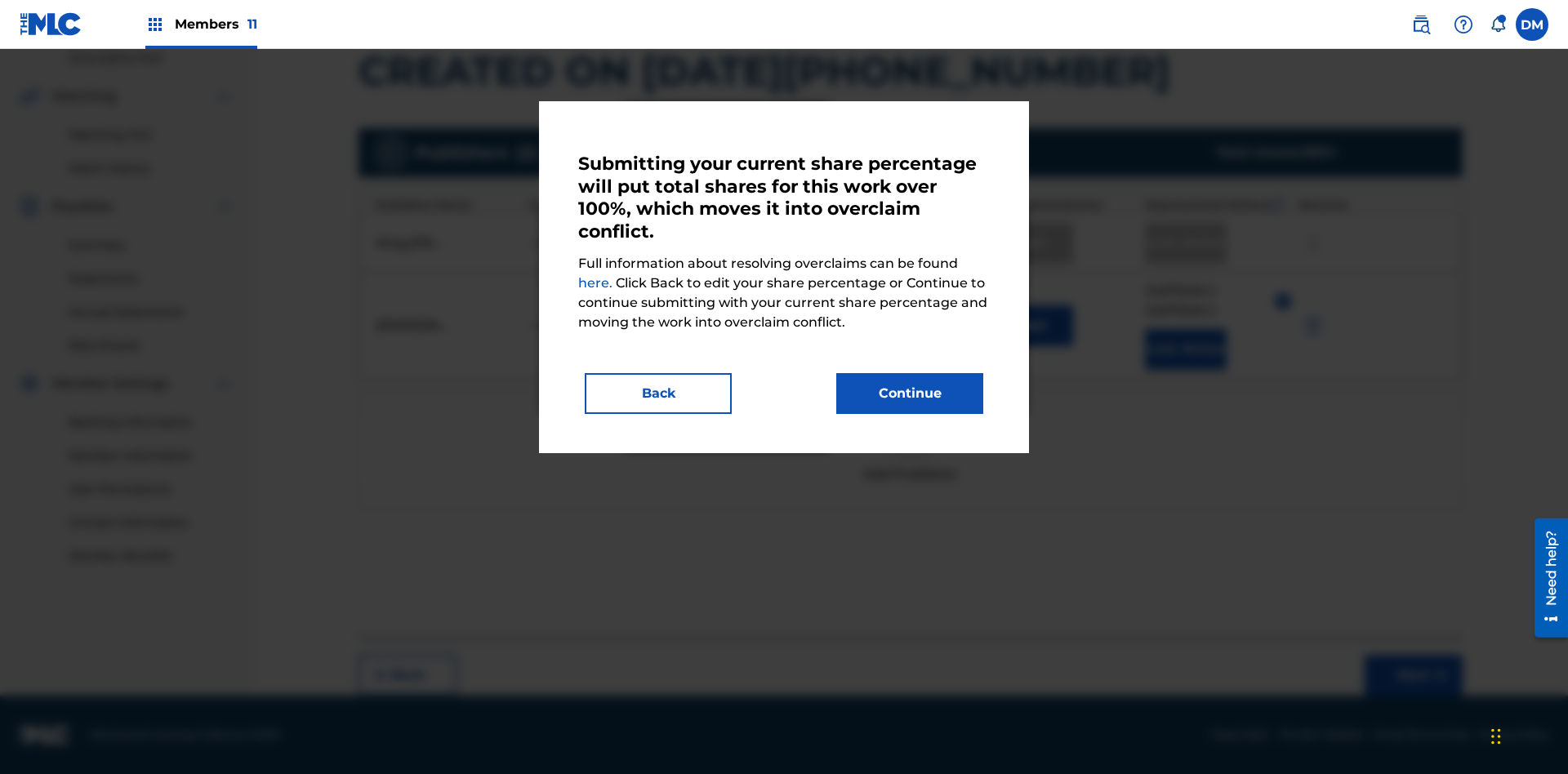
click at [910, 394] on button "Continue" at bounding box center [909, 394] width 147 height 41
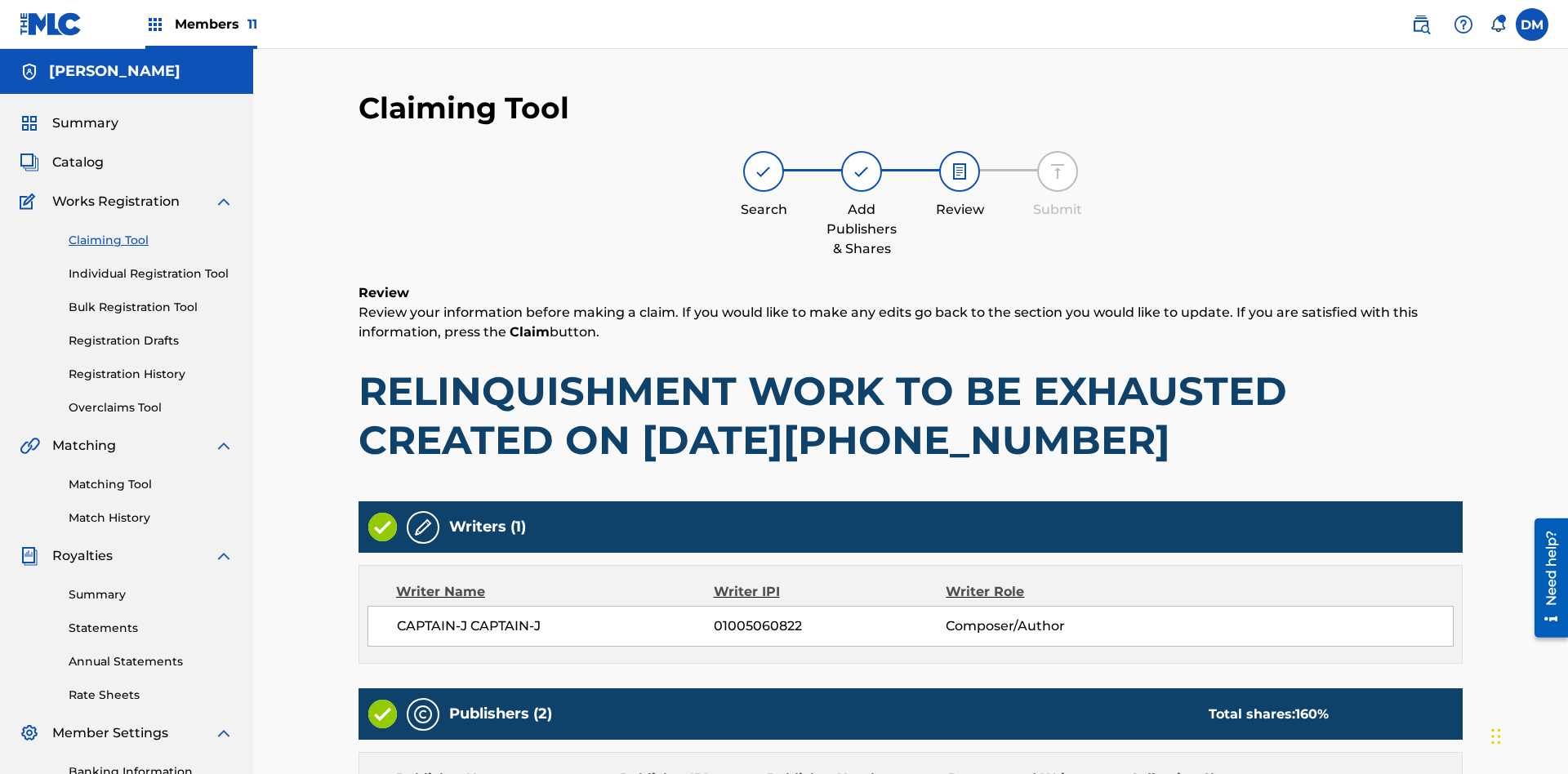
scroll to position [358, 0]
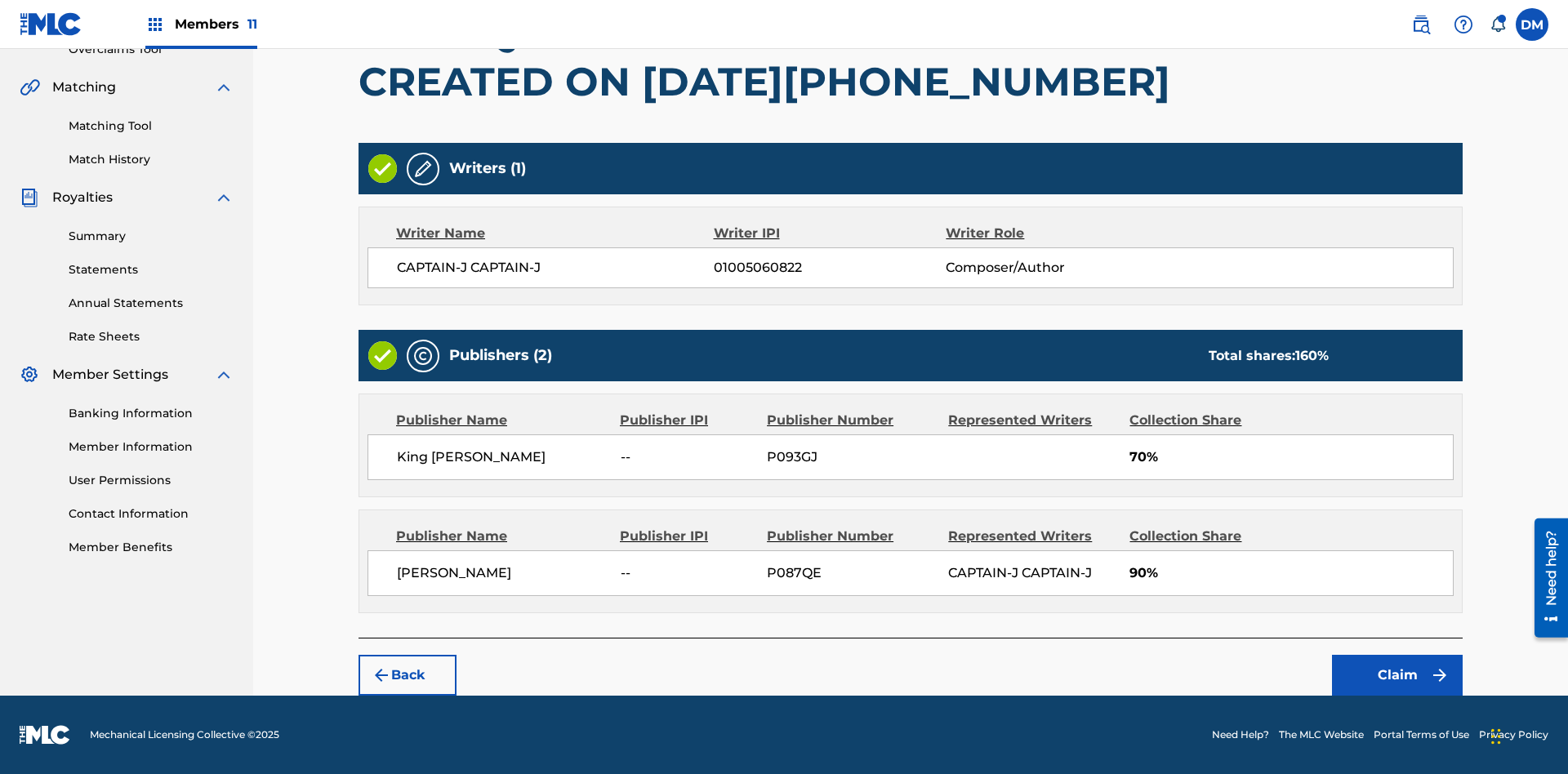
click at [1398, 675] on button "Claim" at bounding box center [1397, 675] width 130 height 41
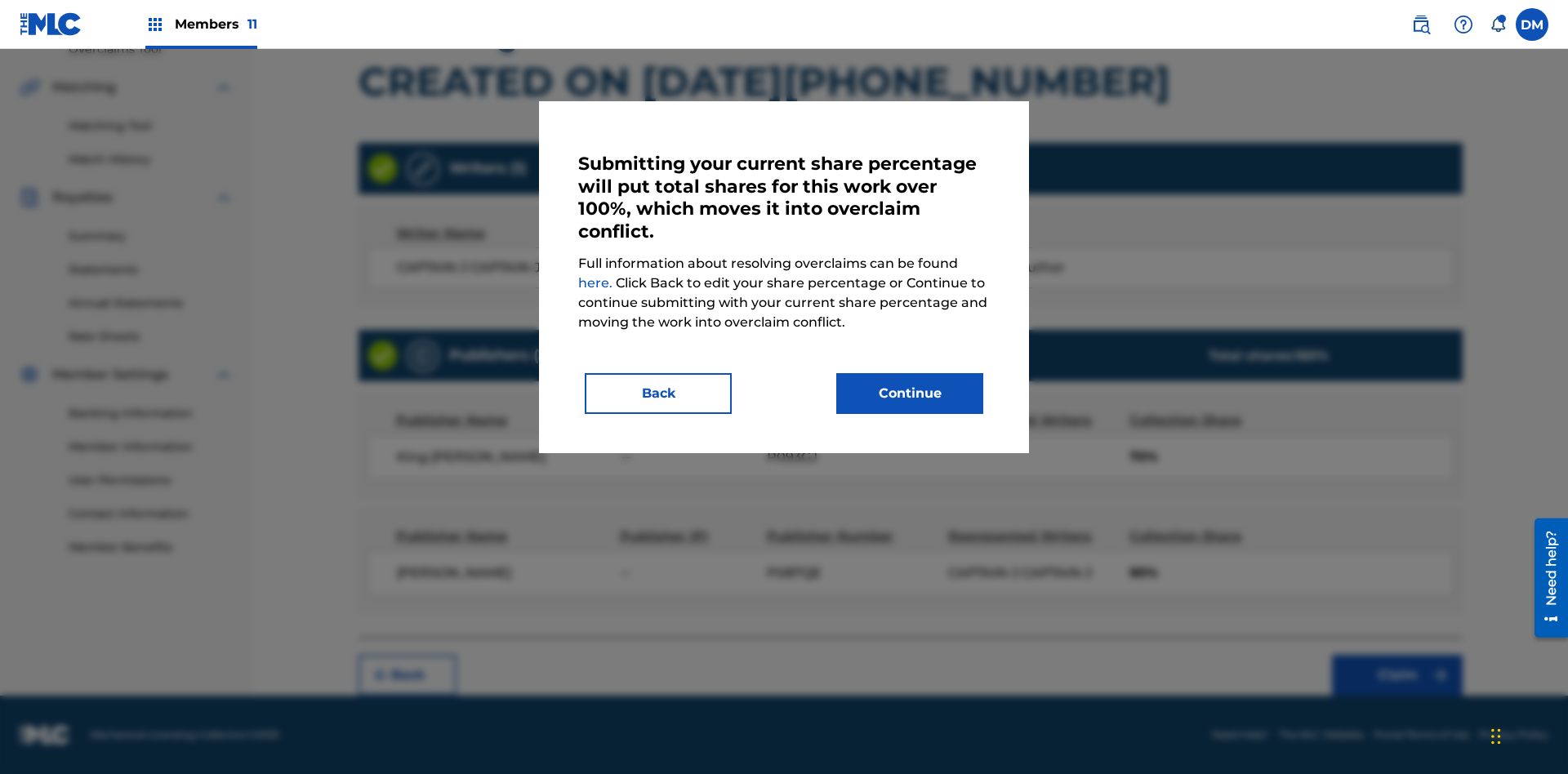
click at [910, 394] on button "Continue" at bounding box center [909, 394] width 147 height 41
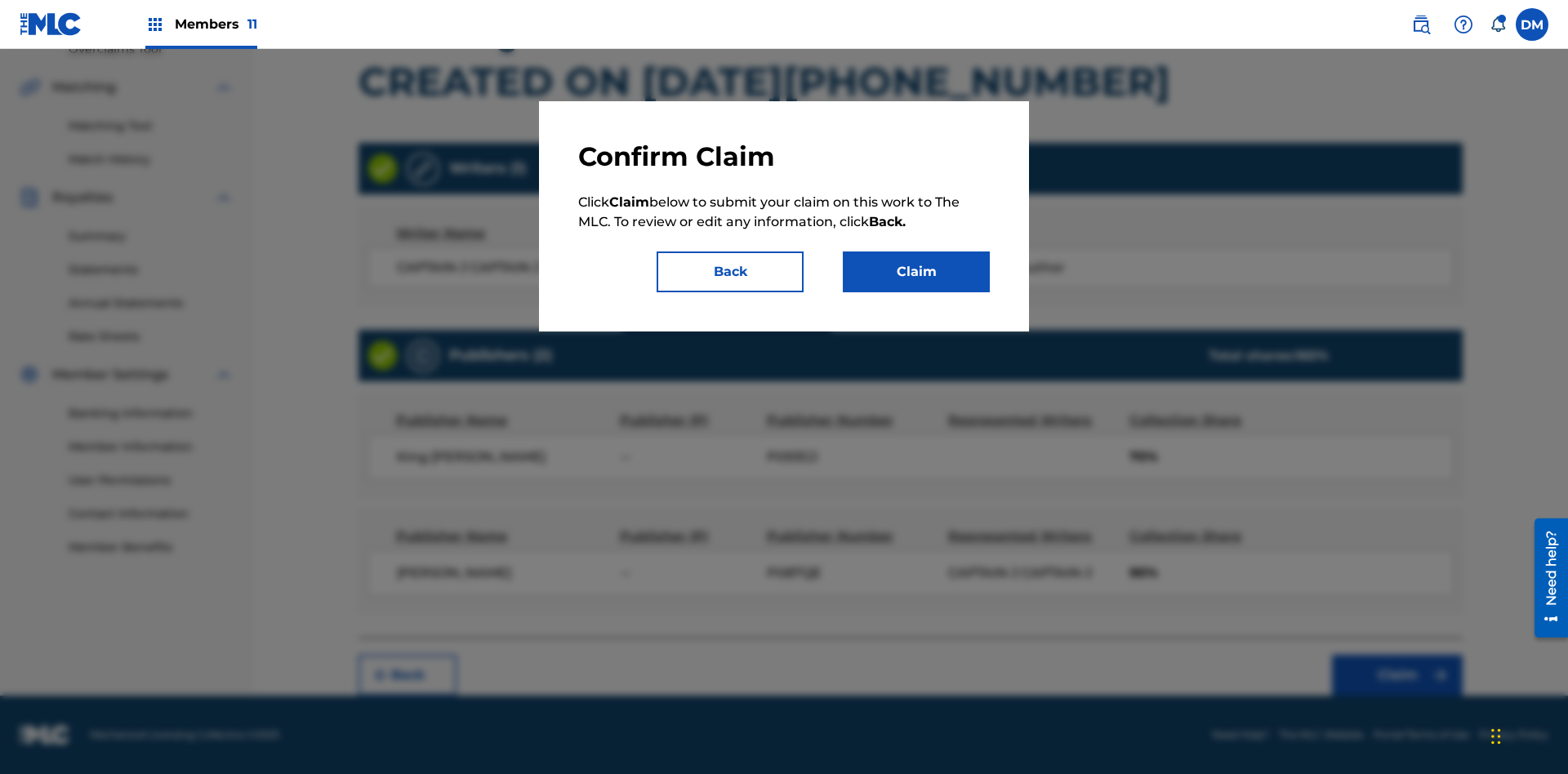
click at [917, 272] on button "Claim" at bounding box center [916, 272] width 147 height 41
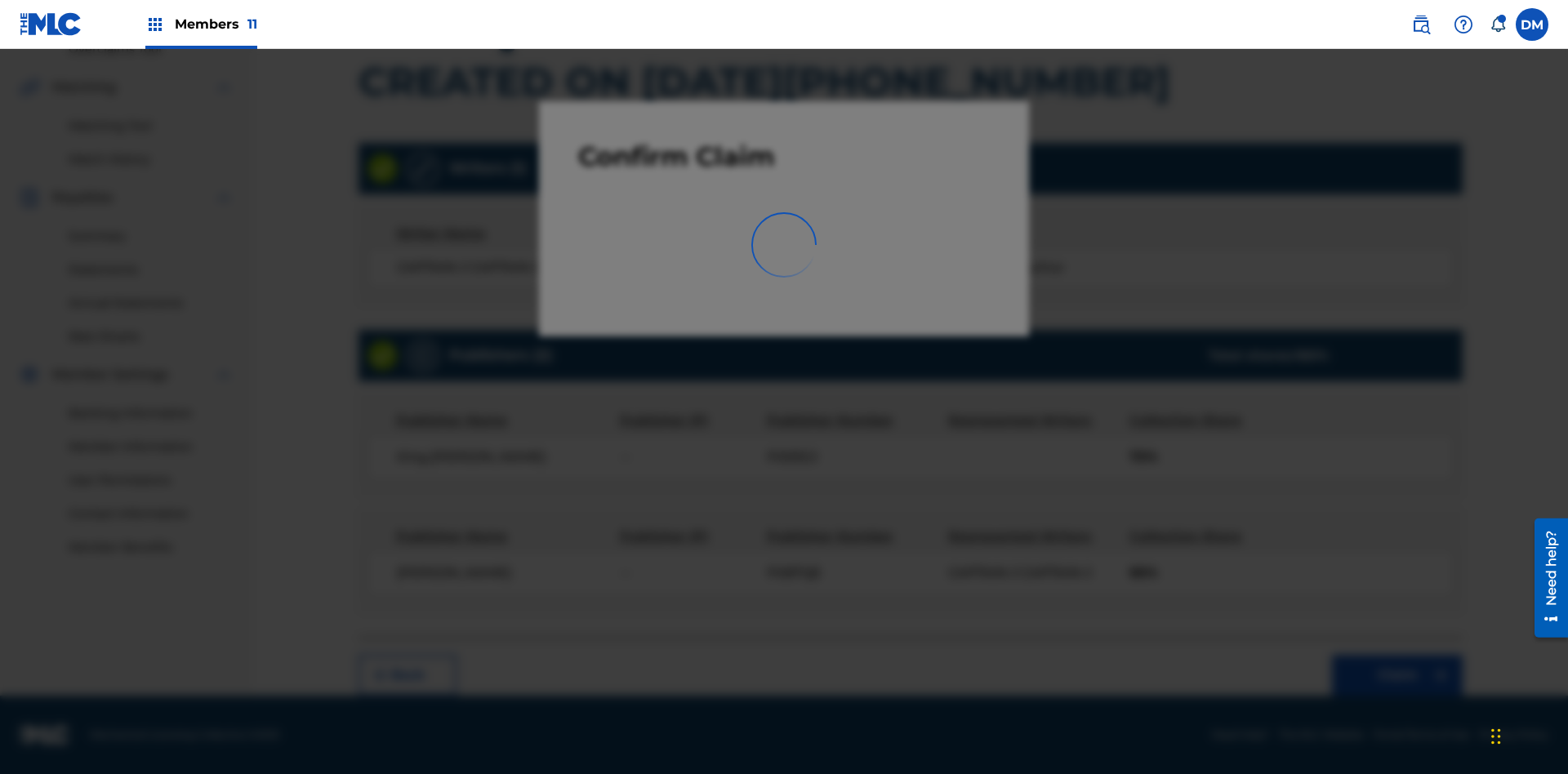
scroll to position [239, 0]
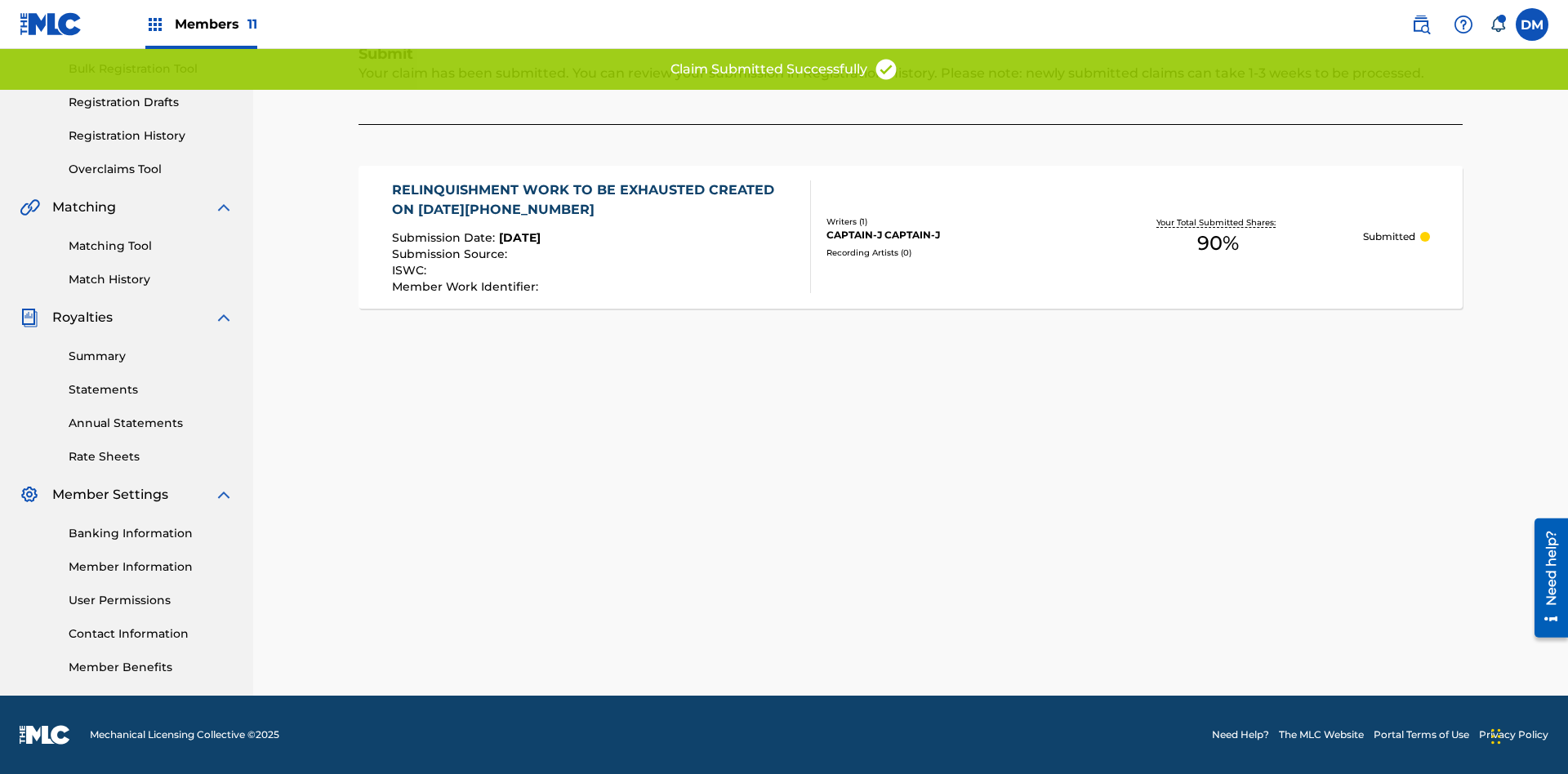
click at [151, 136] on link "Registration History" at bounding box center [150, 136] width 165 height 17
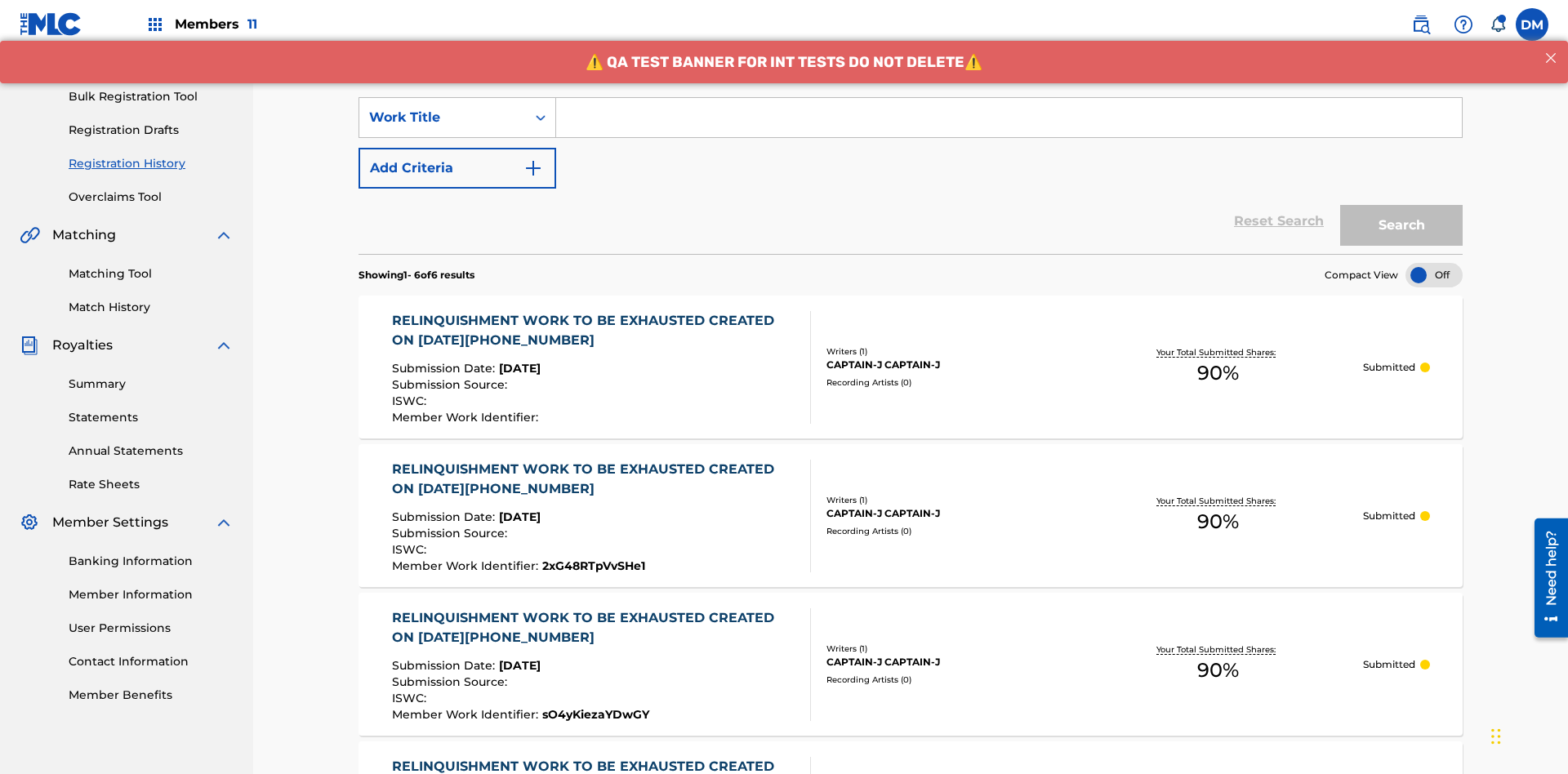
click at [1009, 118] on input "Search Form" at bounding box center [1009, 117] width 905 height 39
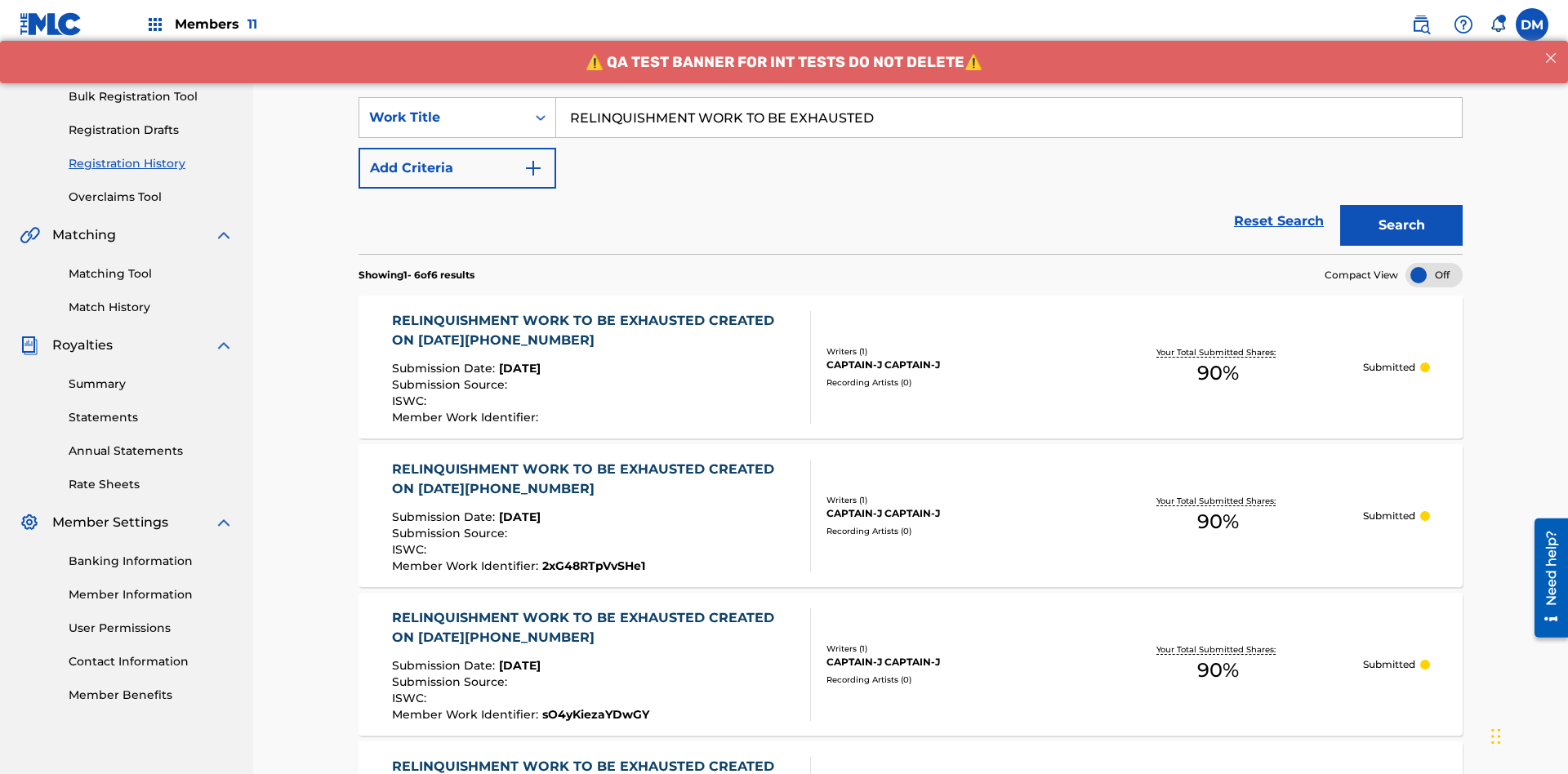
type input "RELINQUISHMENT WORK TO BE EXHAUSTED"
click at [1402, 205] on button "Search" at bounding box center [1401, 225] width 123 height 41
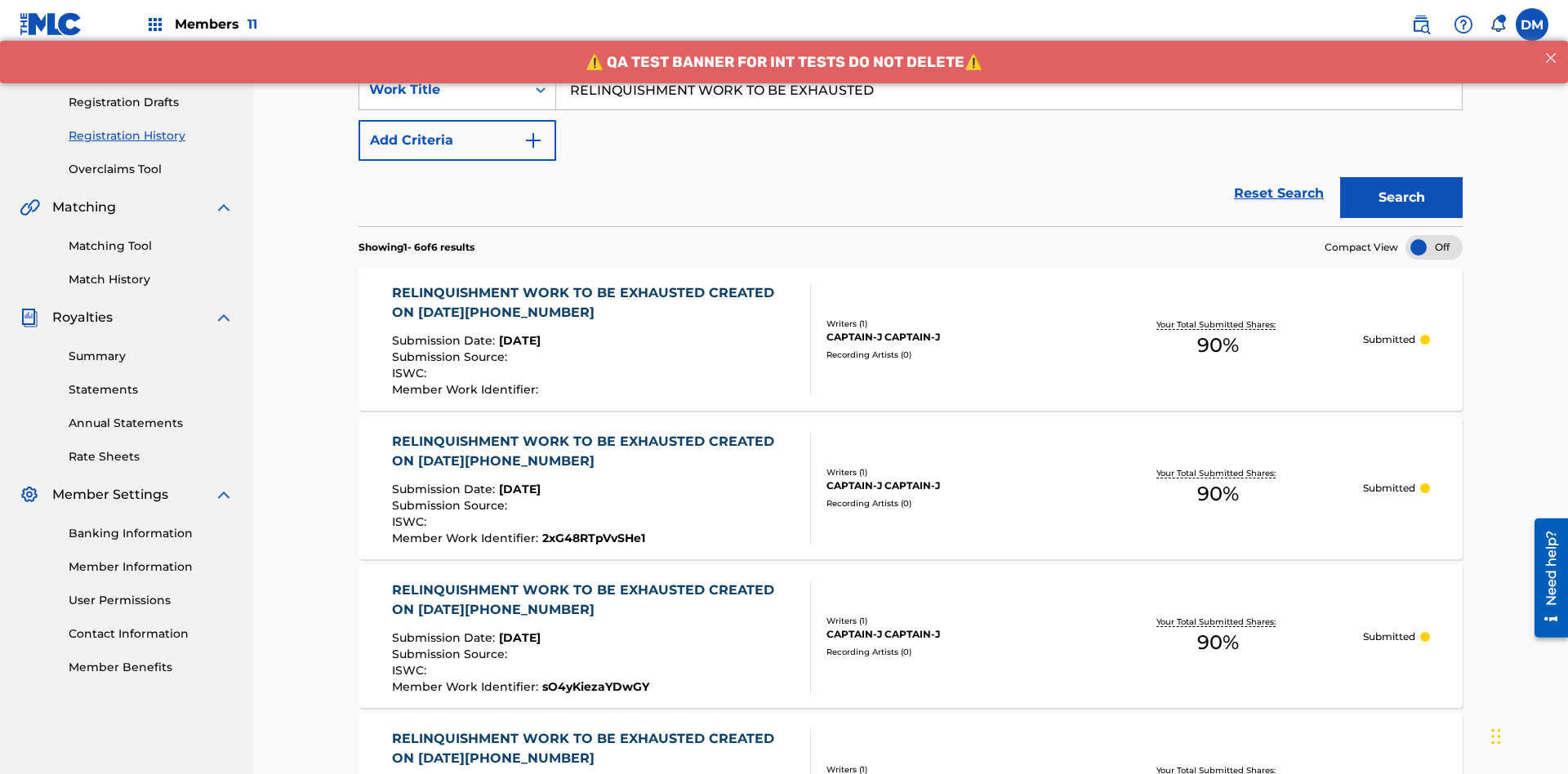
scroll to position [376, 0]
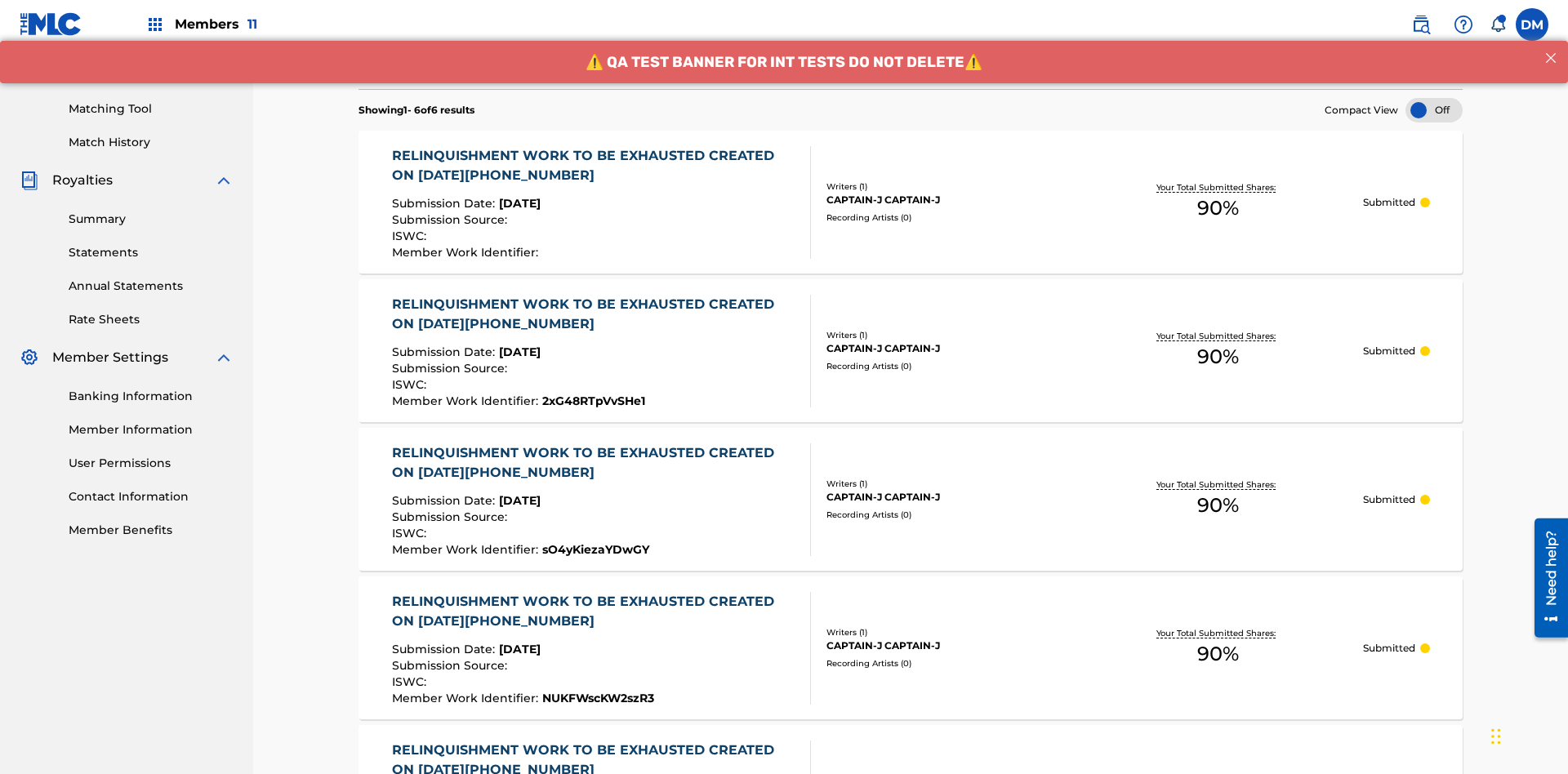
click at [911, 193] on div "CAPTAIN-J CAPTAIN-J" at bounding box center [949, 200] width 246 height 14
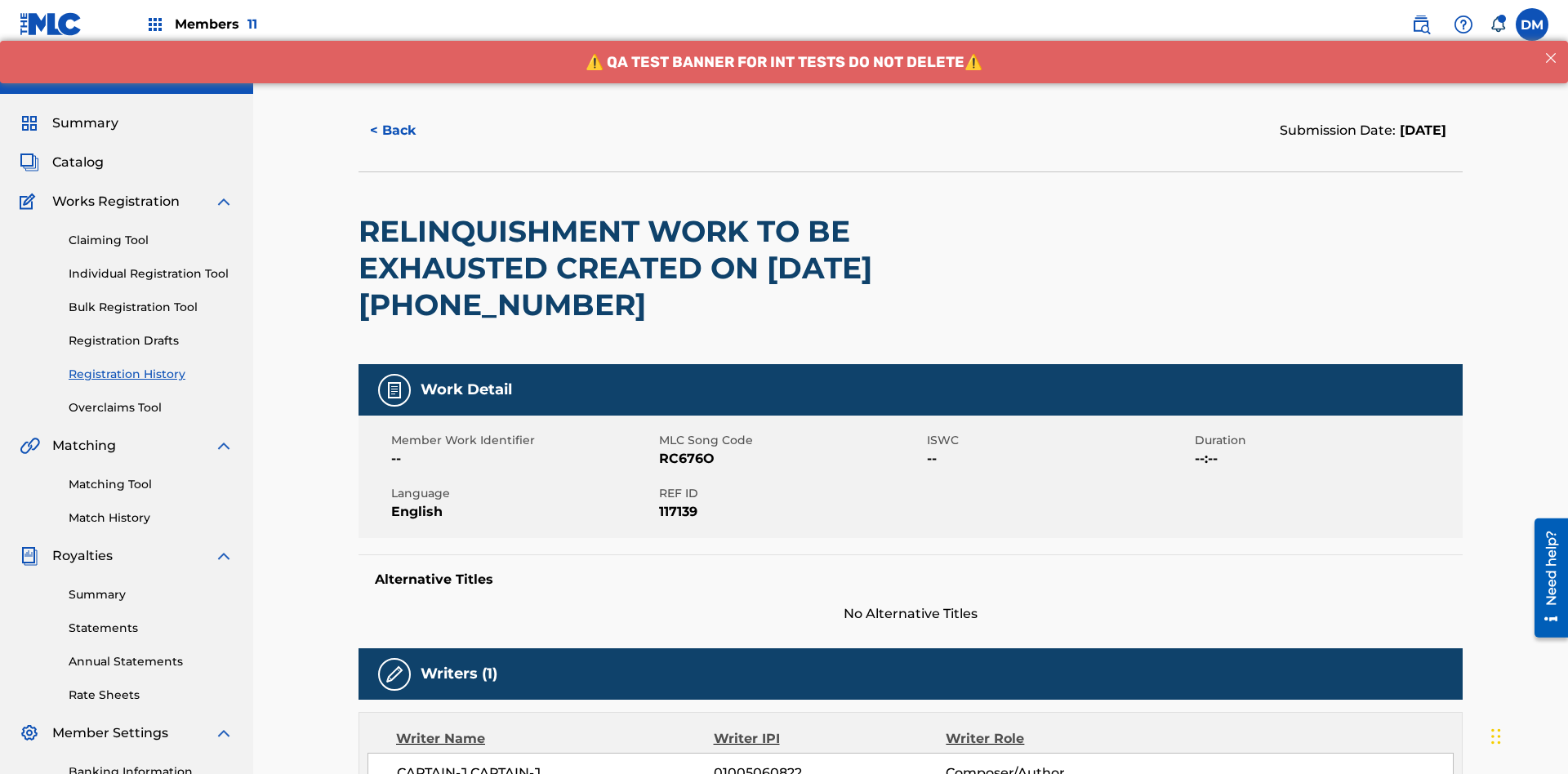
scroll to position [464, 0]
